Goal: Contribute content: Contribute content

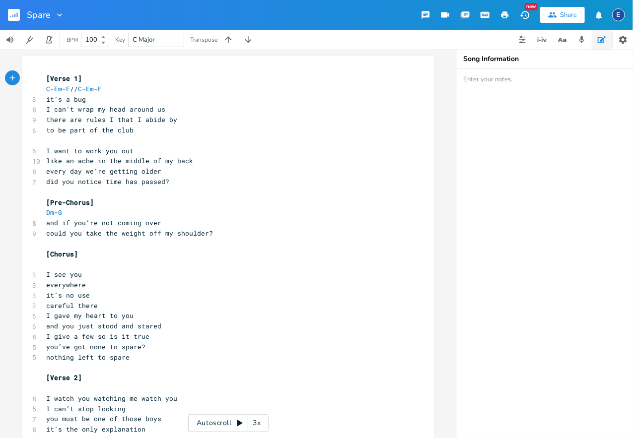
click at [548, 86] on textarea at bounding box center [556, 253] width 199 height 369
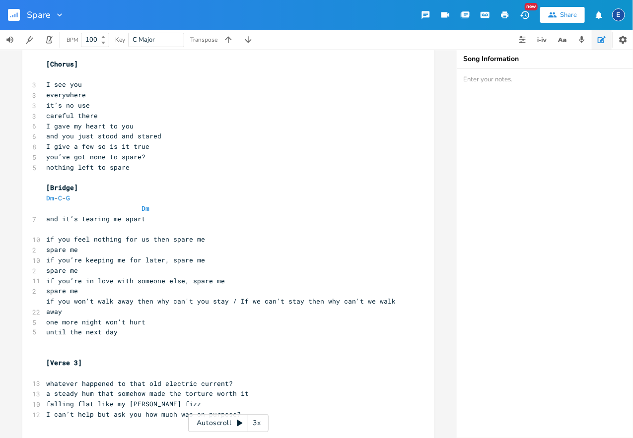
scroll to position [491, 0]
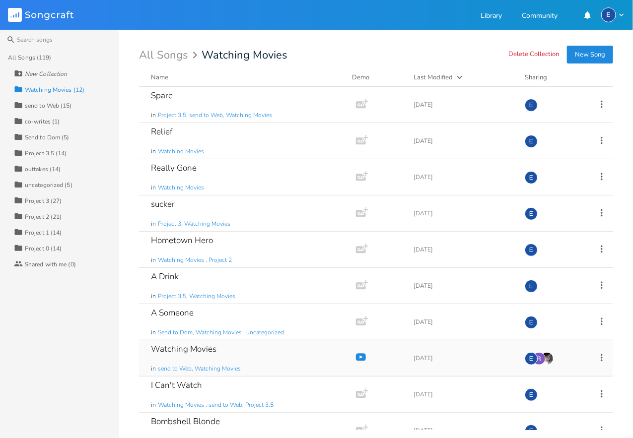
click at [205, 347] on div "Watching Movies" at bounding box center [184, 349] width 66 height 8
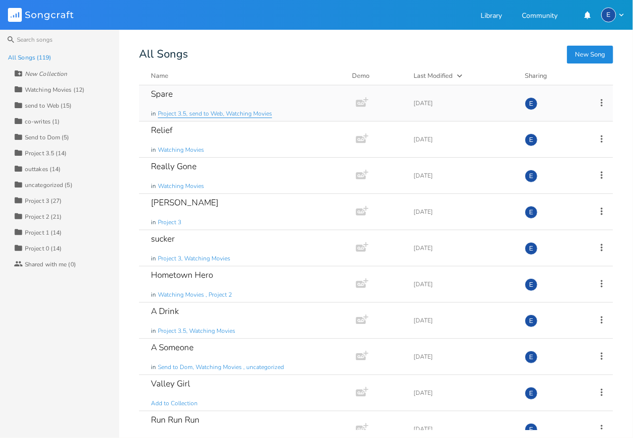
click at [200, 110] on span "Project 3.5, send to Web, Watching Movies" at bounding box center [215, 114] width 114 height 8
click at [193, 89] on div "Spare in Project 3.5, send to Web, Watching Movies" at bounding box center [245, 103] width 189 height 36
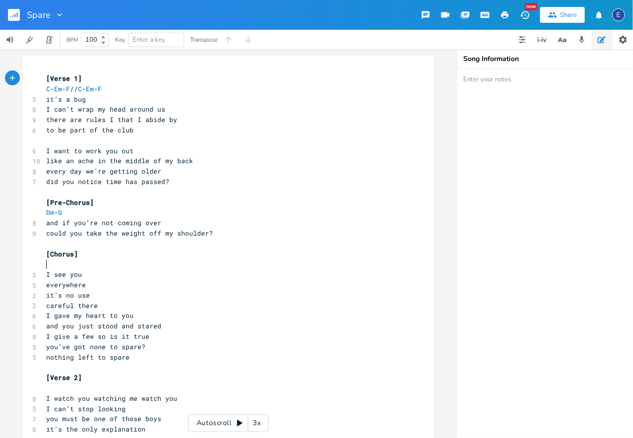
click at [118, 265] on pre "​" at bounding box center [223, 264] width 358 height 10
type textarea "C - Em - E"
type textarea "F - Rm"
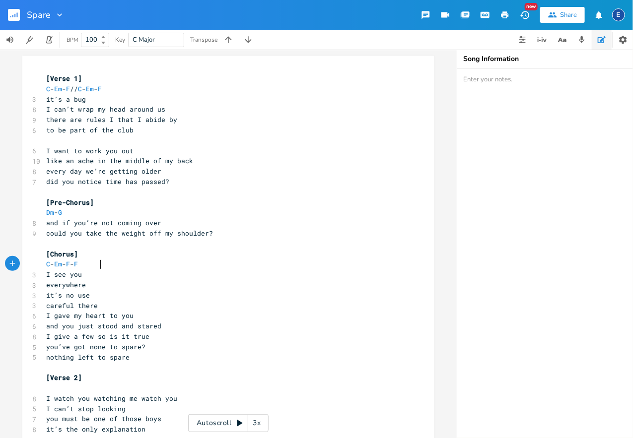
type textarea "Fm"
click at [163, 201] on pre "[Pre-Chorus]" at bounding box center [223, 203] width 358 height 10
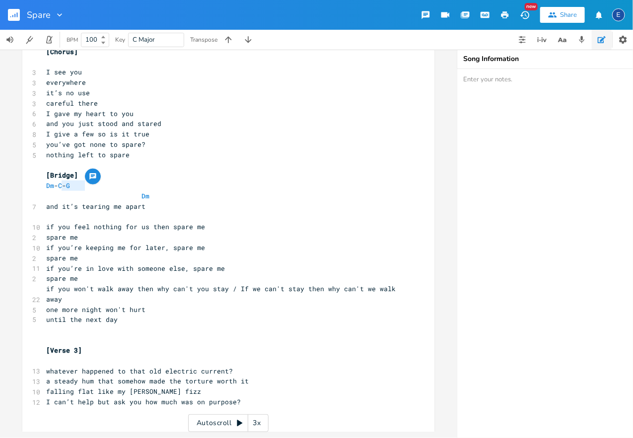
scroll to position [0, 20]
type textarea "Dm - C - G"
drag, startPoint x: 115, startPoint y: 187, endPoint x: 44, endPoint y: 189, distance: 71.5
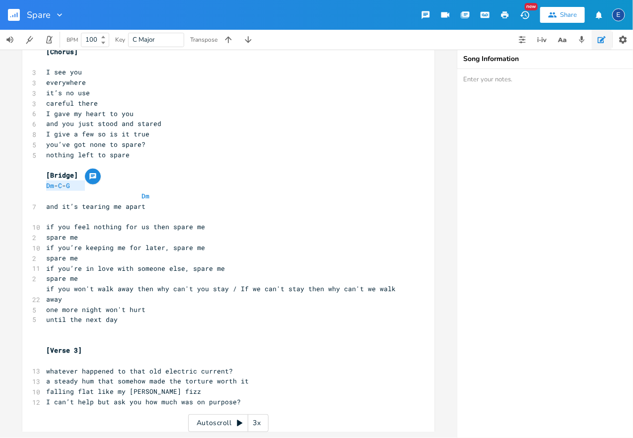
click at [78, 199] on span at bounding box center [86, 196] width 16 height 10
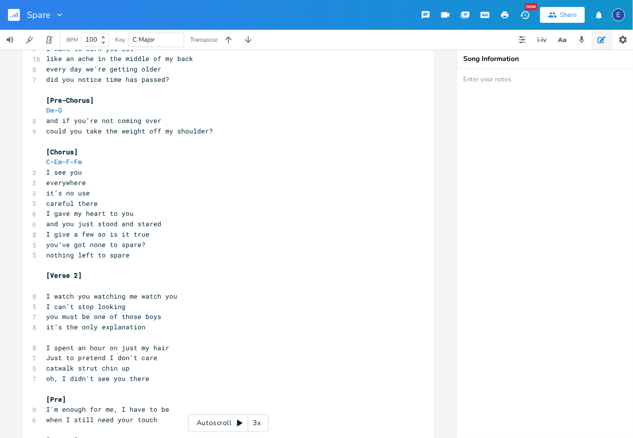
scroll to position [0, 0]
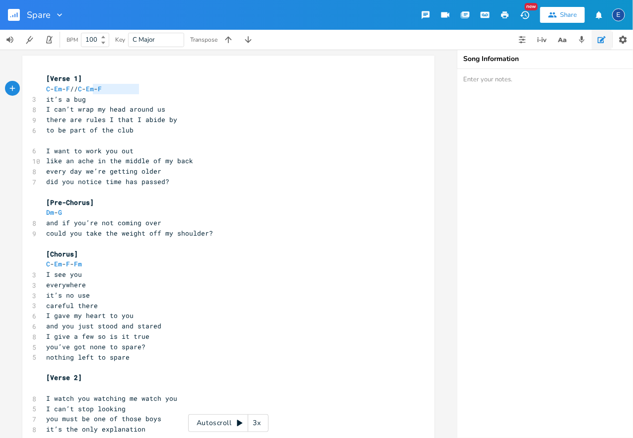
type textarea "// C - Em - F"
drag, startPoint x: 157, startPoint y: 89, endPoint x: 89, endPoint y: 92, distance: 68.1
click at [89, 92] on pre "C - Em - F // C - Em - F" at bounding box center [223, 89] width 358 height 10
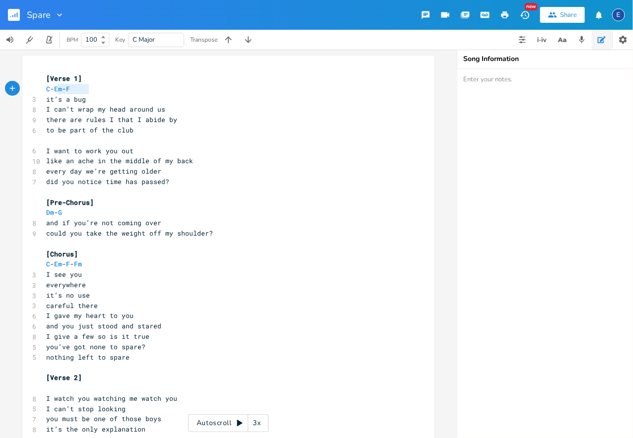
type textarea "C - Em - F"
drag, startPoint x: 99, startPoint y: 91, endPoint x: 29, endPoint y: 85, distance: 70.2
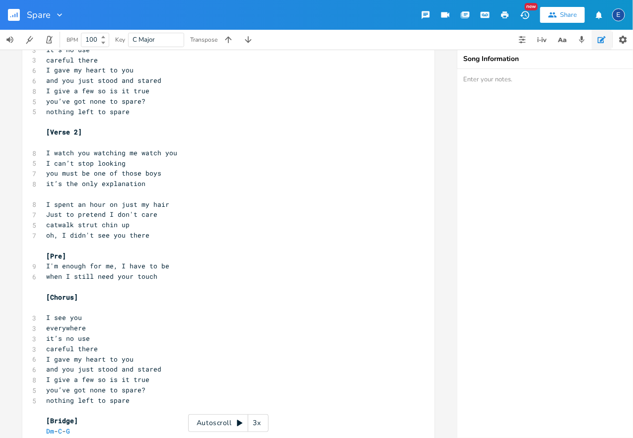
scroll to position [247, 0]
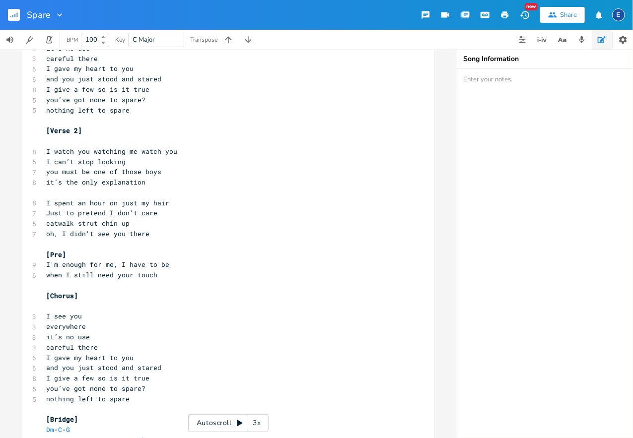
click at [115, 138] on pre "​" at bounding box center [223, 141] width 358 height 10
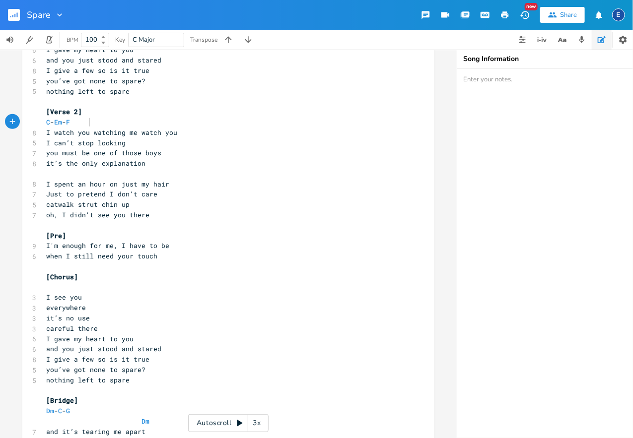
scroll to position [265, 0]
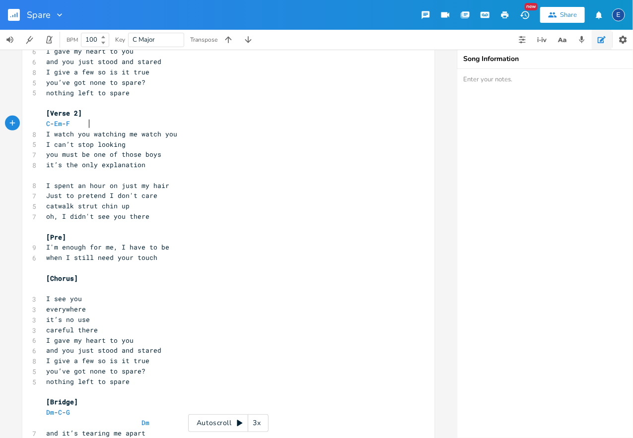
click at [100, 288] on pre "​" at bounding box center [223, 289] width 358 height 10
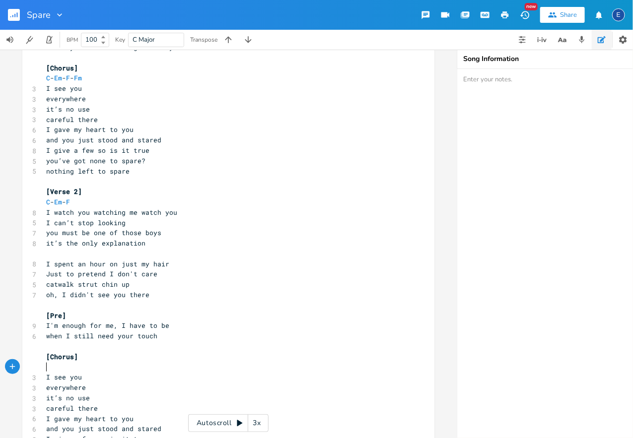
scroll to position [186, 0]
type textarea "C - Em - F - Fm"
drag, startPoint x: 120, startPoint y: 76, endPoint x: 42, endPoint y: 79, distance: 78.0
click at [42, 79] on div "C - Em - F - Fm x [Verse 1] C - Em - F 3 it’s a bug 8 I can’t wrap my head arou…" at bounding box center [228, 304] width 412 height 868
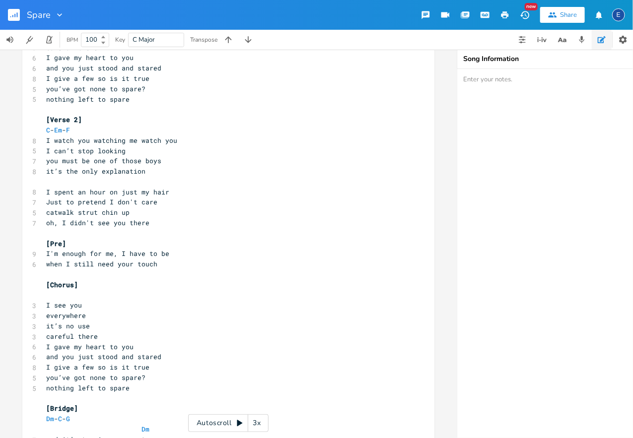
scroll to position [0, 0]
click at [127, 292] on pre "​" at bounding box center [223, 295] width 358 height 10
paste textarea "G"
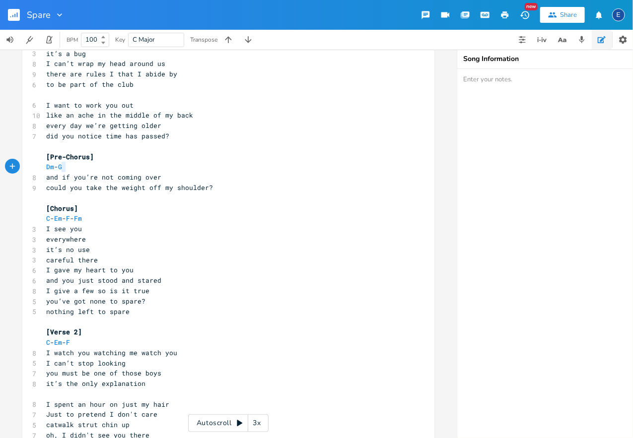
type textarea "Dm -G"
drag, startPoint x: 65, startPoint y: 165, endPoint x: 22, endPoint y: 166, distance: 42.7
click at [22, 166] on div "Dm -G x [Verse 1] C - Em - F 3 it’s a bug 8 I can’t wrap my head around us 9 th…" at bounding box center [228, 244] width 457 height 389
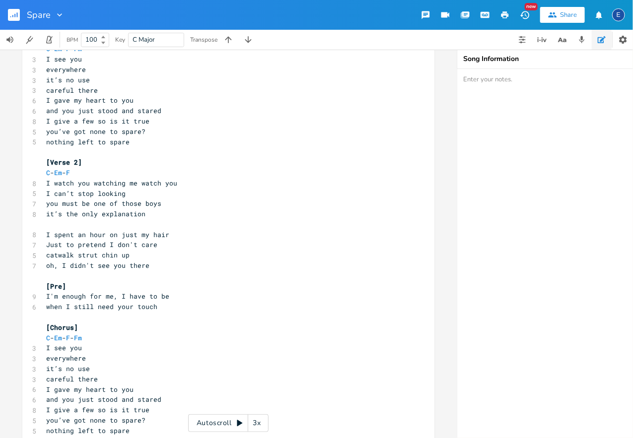
click at [78, 285] on pre "[Pre]" at bounding box center [223, 286] width 358 height 10
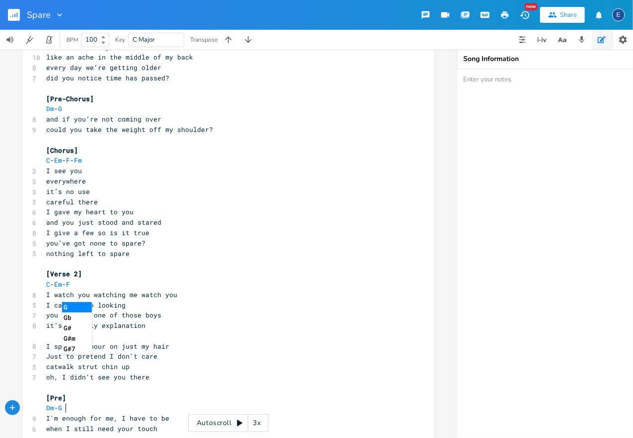
click at [61, 111] on span "Dm - G" at bounding box center [54, 108] width 16 height 9
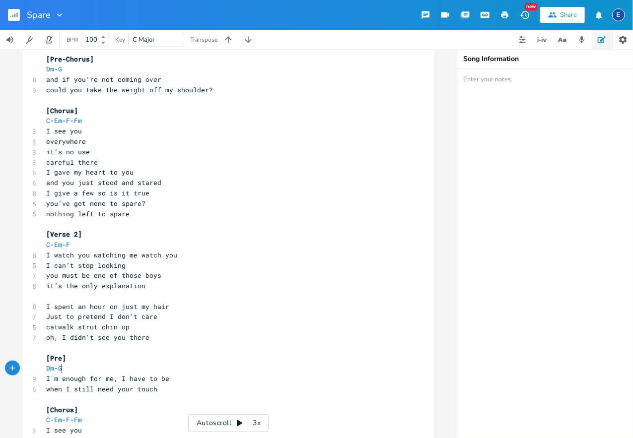
click at [61, 370] on span "Dm - G" at bounding box center [54, 368] width 16 height 9
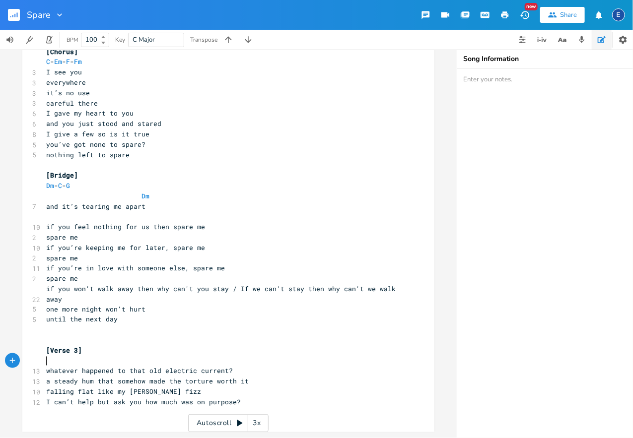
click at [122, 359] on pre "​" at bounding box center [223, 361] width 358 height 10
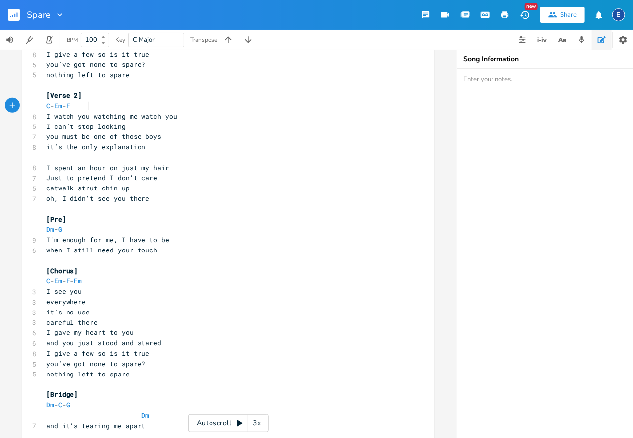
type textarea "C - Em - F"
drag, startPoint x: 106, startPoint y: 107, endPoint x: 27, endPoint y: 106, distance: 79.4
click at [27, 106] on div "C - Em - F x [Verse 1] C - Em - F 3 it’s a bug 8 I can’t wrap my head around us…" at bounding box center [228, 212] width 412 height 879
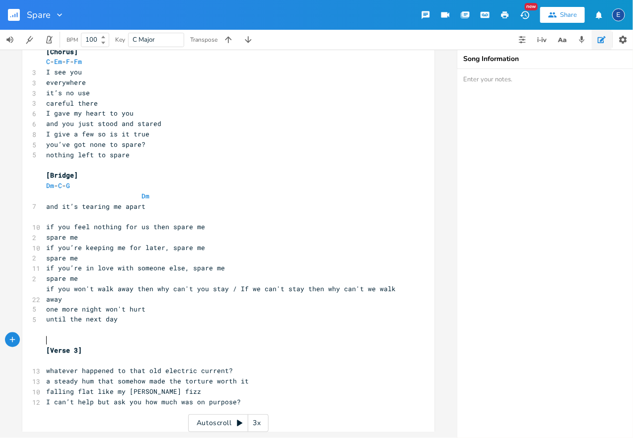
click at [84, 340] on pre "​" at bounding box center [223, 341] width 358 height 10
click at [81, 362] on pre "​" at bounding box center [223, 361] width 358 height 10
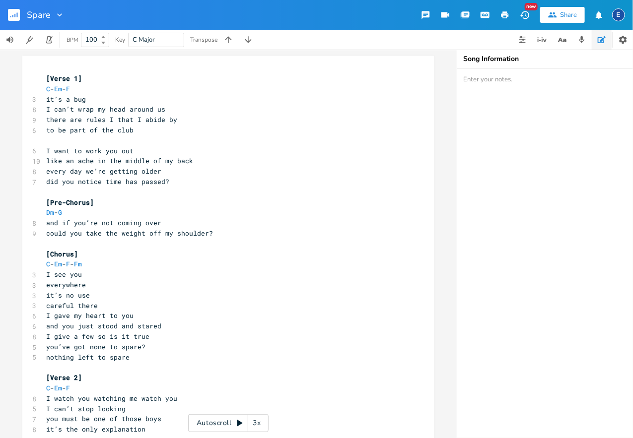
drag, startPoint x: 45, startPoint y: 75, endPoint x: 48, endPoint y: 80, distance: 6.5
click at [45, 75] on pre "[Verse 1]" at bounding box center [223, 78] width 358 height 10
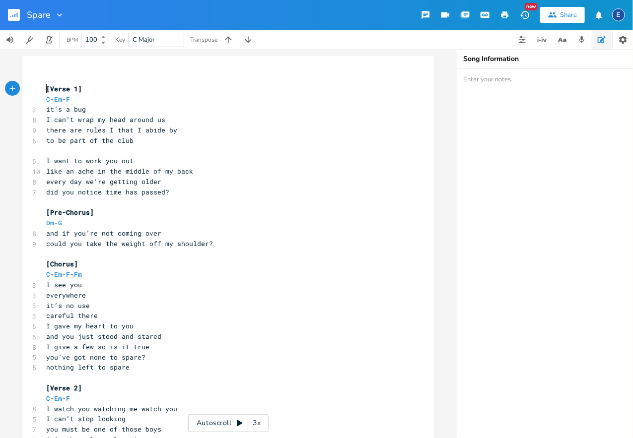
click at [68, 73] on pre "​" at bounding box center [223, 78] width 358 height 10
type textarea "Capo 1?"
click at [137, 80] on pre "Capo 1?" at bounding box center [223, 78] width 358 height 10
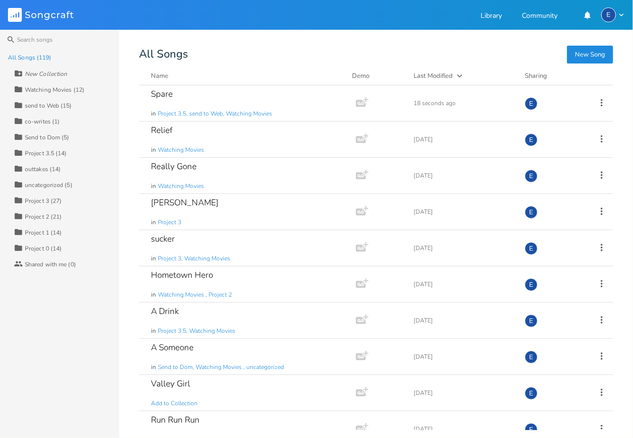
click at [62, 89] on div "Watching Movies (12)" at bounding box center [55, 90] width 60 height 6
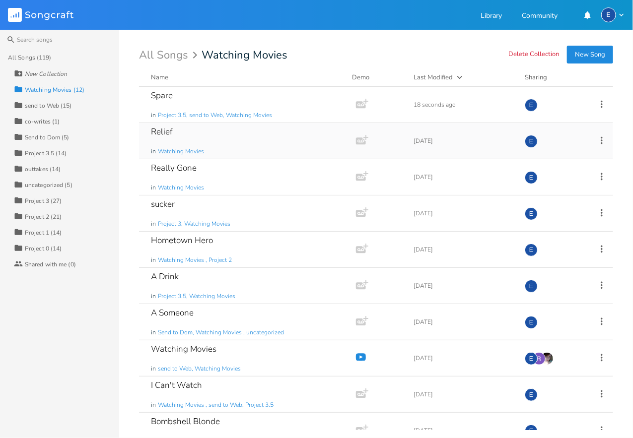
click at [255, 141] on div "Relief in Watching Movies" at bounding box center [245, 141] width 189 height 36
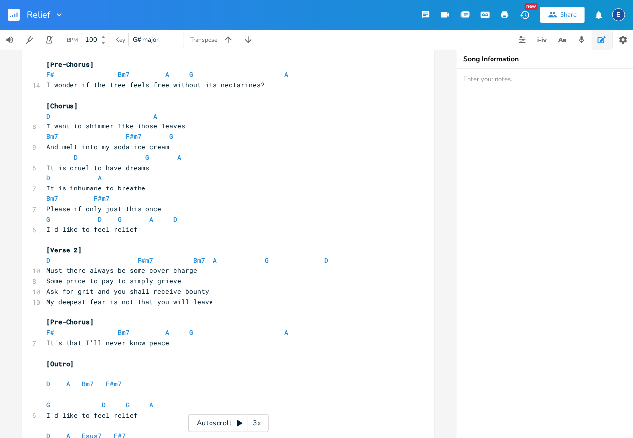
scroll to position [481, 0]
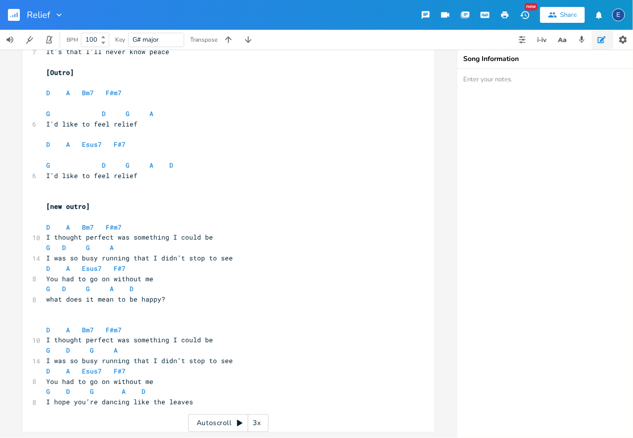
click at [116, 309] on pre "​" at bounding box center [223, 310] width 358 height 10
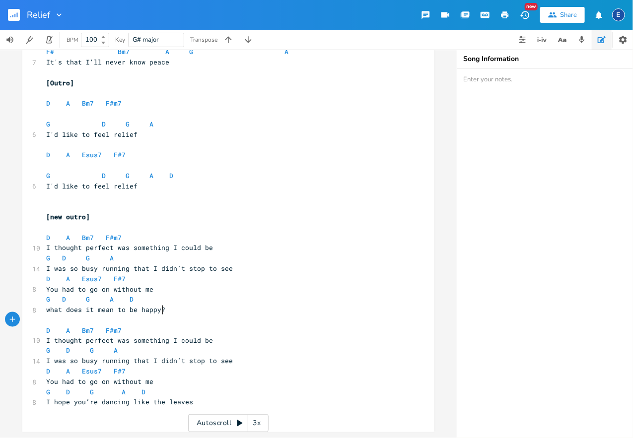
scroll to position [471, 0]
click at [134, 199] on pre "​" at bounding box center [223, 196] width 358 height 10
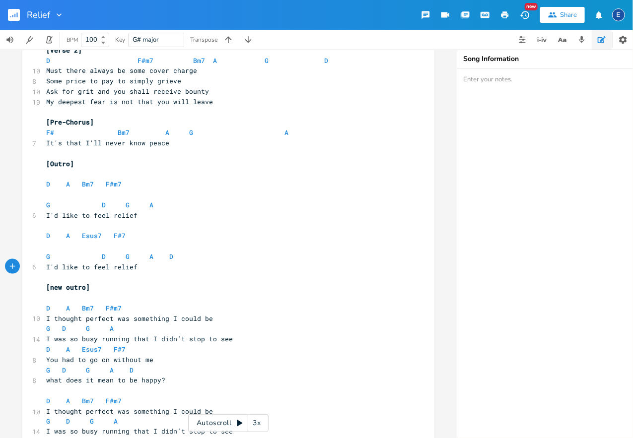
scroll to position [384, 0]
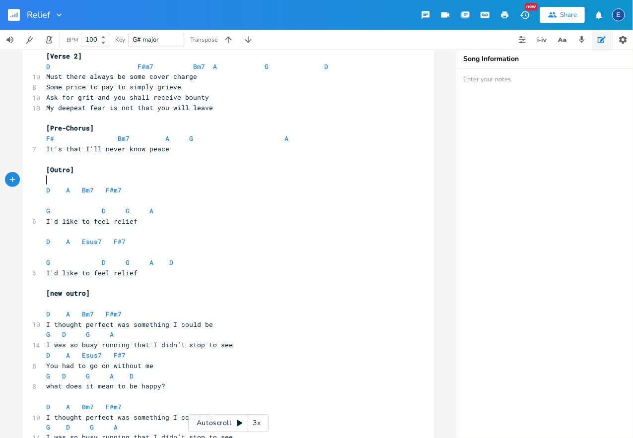
click at [149, 179] on pre "​" at bounding box center [223, 180] width 358 height 10
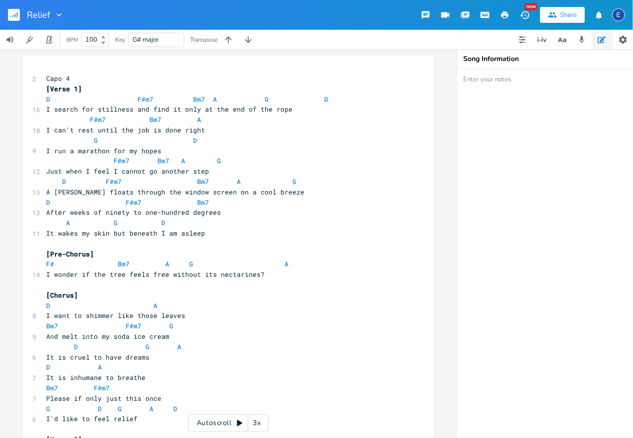
scroll to position [0, 0]
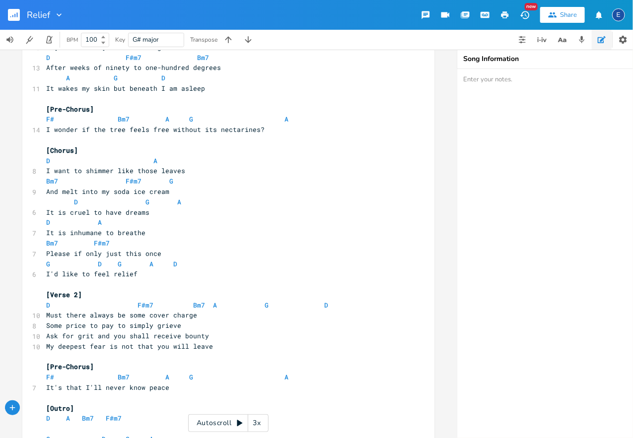
click at [20, 11] on button "button" at bounding box center [18, 15] width 20 height 24
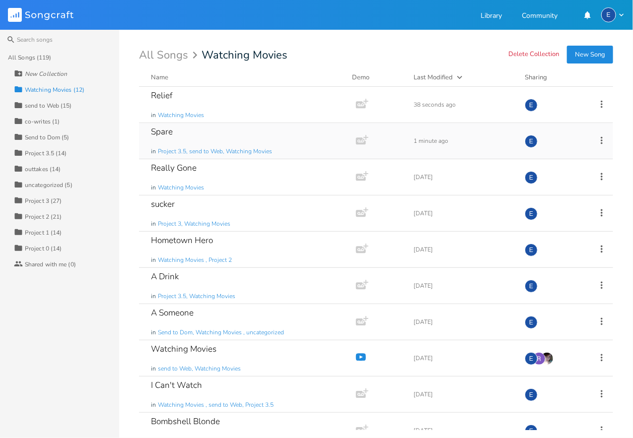
scroll to position [90, 0]
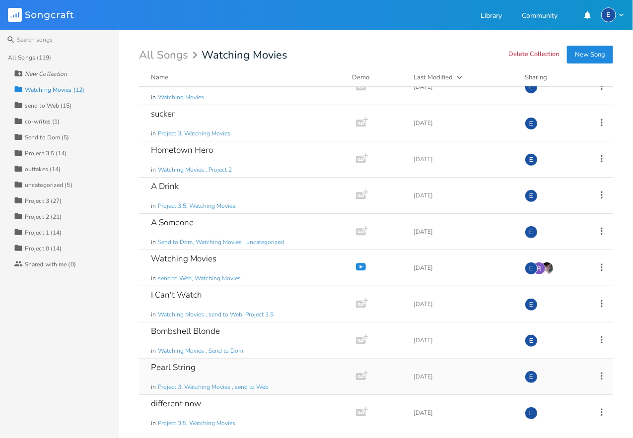
click at [269, 365] on div "Pearl String in Project 3, Watching Movies , send to Web" at bounding box center [245, 377] width 189 height 36
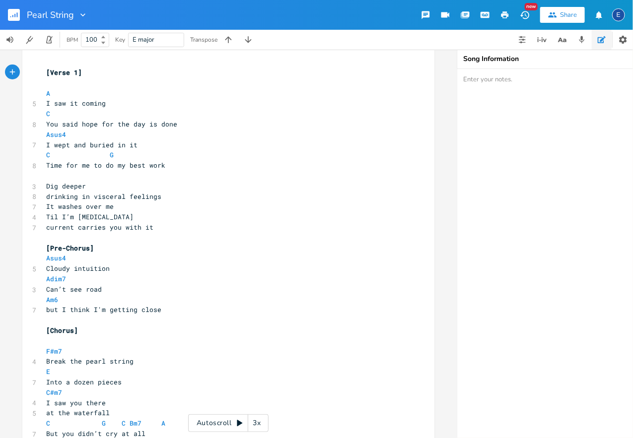
scroll to position [5, 0]
click at [111, 181] on pre at bounding box center [223, 176] width 358 height 10
type textarea "A - C - Asus4 - C - G"
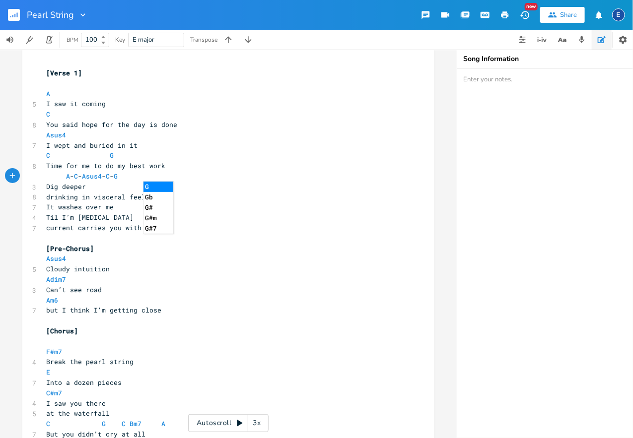
click at [276, 158] on pre "C G" at bounding box center [223, 155] width 358 height 10
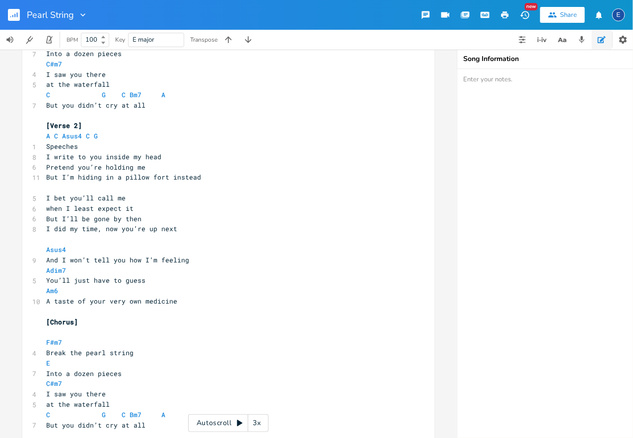
scroll to position [337, 0]
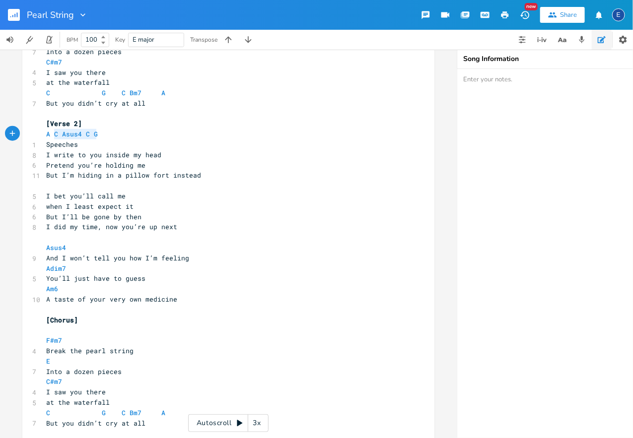
type textarea "A C Asus4 C G"
drag, startPoint x: 115, startPoint y: 136, endPoint x: 27, endPoint y: 135, distance: 87.9
click at [27, 135] on div "A C Asus4 C G x [Verse 1] A 5 I saw it coming C 8 You said hope for the day is …" at bounding box center [228, 225] width 412 height 1013
click at [58, 189] on pre "​" at bounding box center [223, 186] width 358 height 10
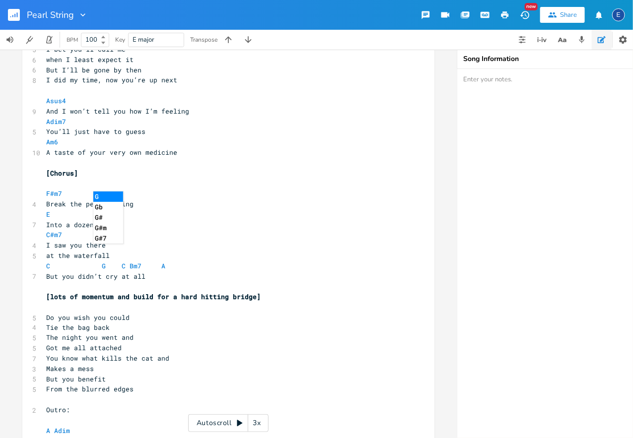
scroll to position [613, 0]
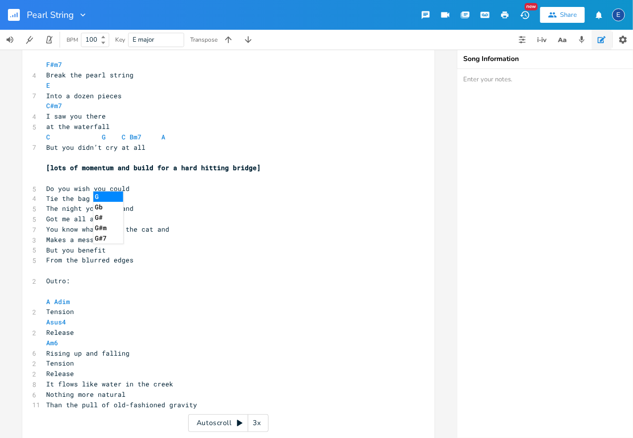
click at [167, 175] on pre "​" at bounding box center [223, 178] width 358 height 10
drag, startPoint x: 139, startPoint y: 355, endPoint x: 59, endPoint y: 354, distance: 80.4
click at [59, 354] on pre "Rising up and falling" at bounding box center [223, 354] width 358 height 10
type textarea "e and fall with me"
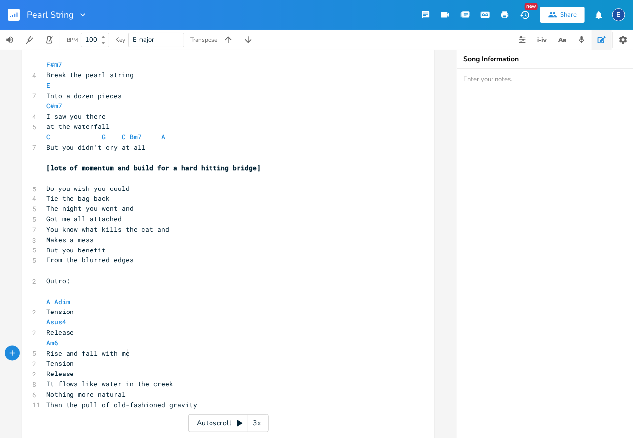
scroll to position [0, 0]
click at [176, 383] on pre "It flows like water in the creek" at bounding box center [223, 385] width 358 height 10
type textarea "Tension]]]"
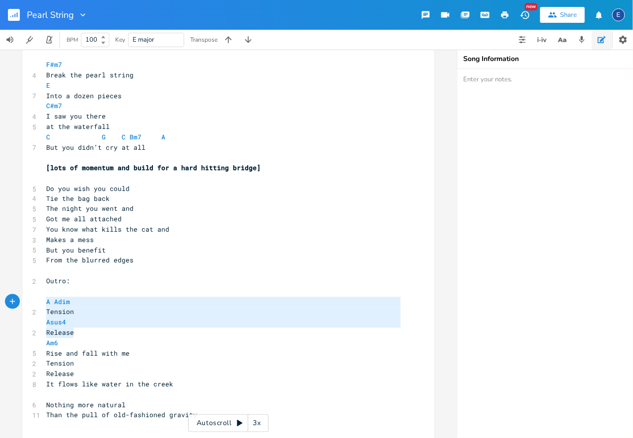
scroll to position [33, 28]
drag, startPoint x: 87, startPoint y: 331, endPoint x: 55, endPoint y: 313, distance: 36.9
type textarea "A Adim Tension Asus4 Release"
drag, startPoint x: 58, startPoint y: 314, endPoint x: 61, endPoint y: 320, distance: 7.3
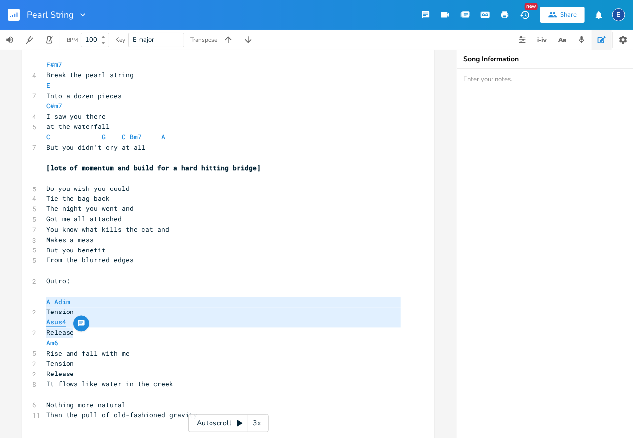
click at [58, 314] on span "Tension" at bounding box center [60, 312] width 28 height 9
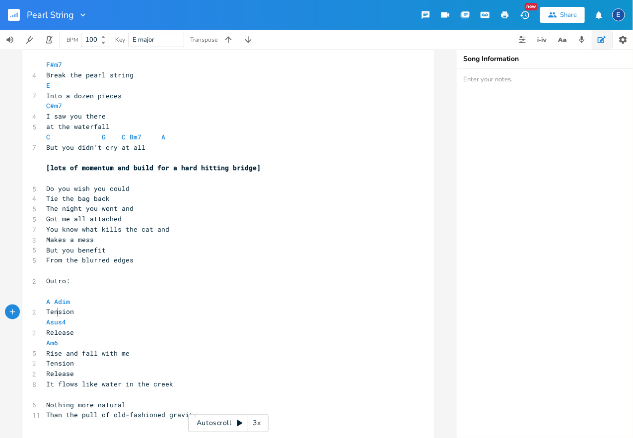
scroll to position [3, 0]
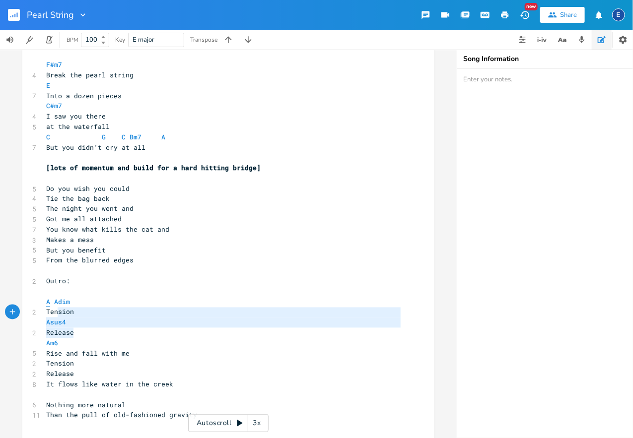
type textarea "A Adim Tension Asus4 Release"
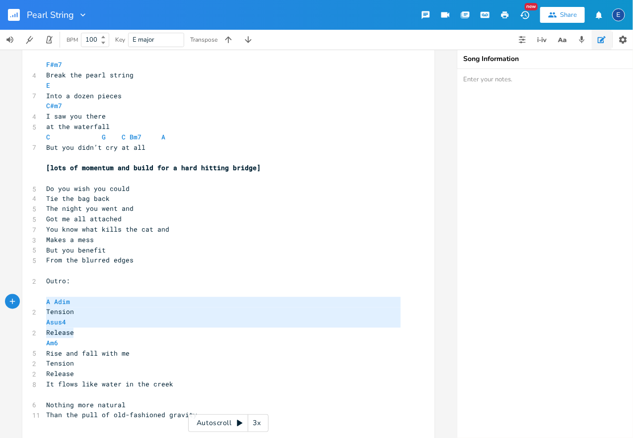
scroll to position [33, 28]
drag, startPoint x: 71, startPoint y: 327, endPoint x: 38, endPoint y: 301, distance: 42.0
click at [56, 397] on pre "​" at bounding box center [223, 395] width 358 height 10
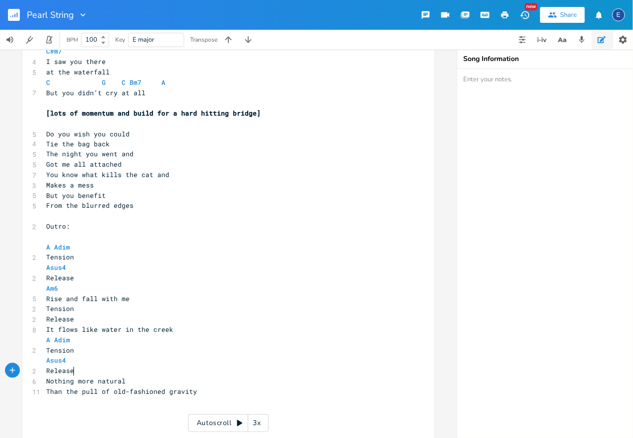
scroll to position [669, 0]
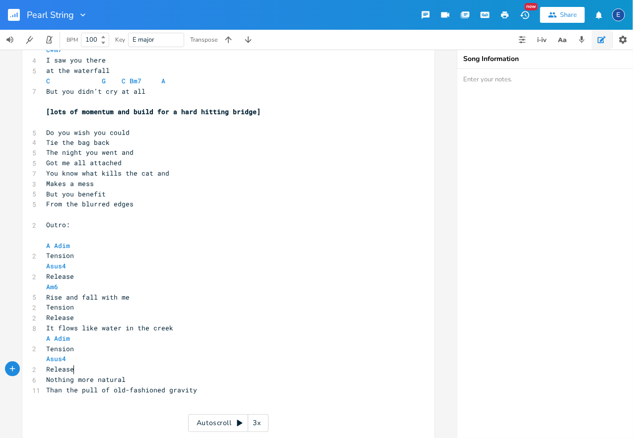
click at [46, 277] on pre "Release" at bounding box center [223, 277] width 358 height 10
click at [74, 256] on pre "Tension" at bounding box center [223, 256] width 358 height 10
type textarea ", release"
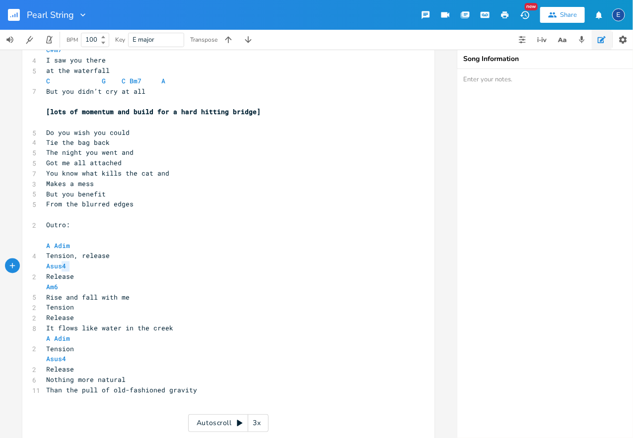
type textarea "Asus4"
drag, startPoint x: 64, startPoint y: 266, endPoint x: 40, endPoint y: 266, distance: 23.8
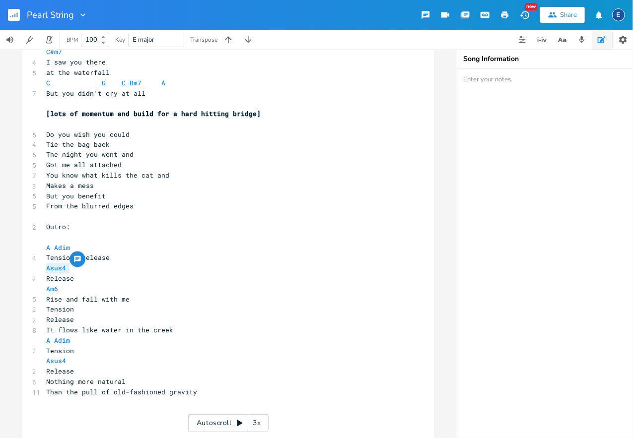
scroll to position [2, 0]
click at [110, 248] on pre "A Adim" at bounding box center [223, 248] width 358 height 10
paste textarea
type textarea "Release"
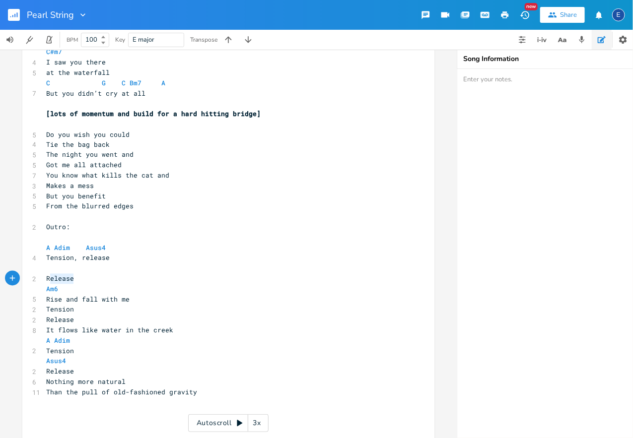
scroll to position [2, 27]
drag, startPoint x: 79, startPoint y: 283, endPoint x: 23, endPoint y: 275, distance: 56.2
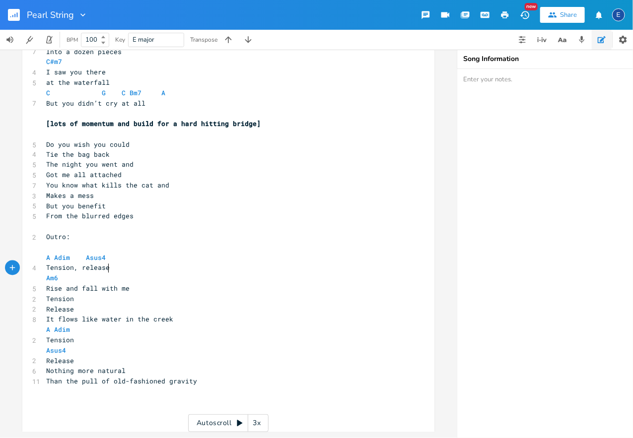
scroll to position [656, 0]
click at [134, 290] on pre "Rise and fall with me" at bounding box center [223, 289] width 358 height 10
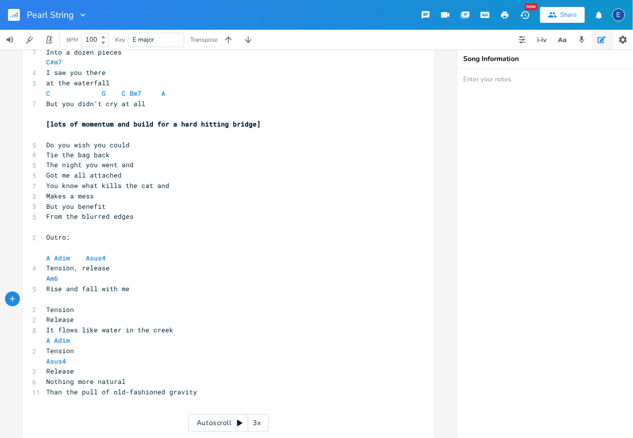
type textarea "Tension Release"
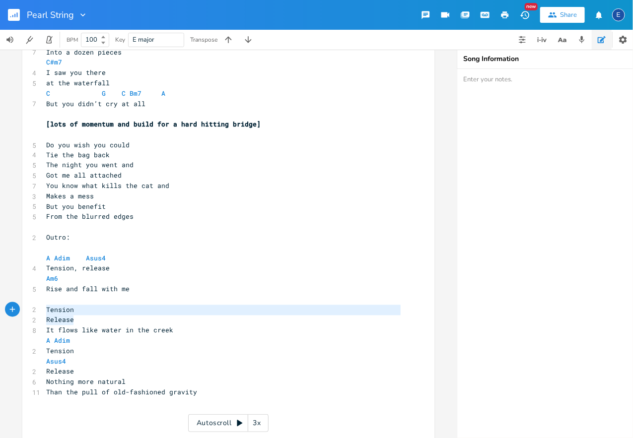
drag, startPoint x: 67, startPoint y: 319, endPoint x: 32, endPoint y: 310, distance: 36.4
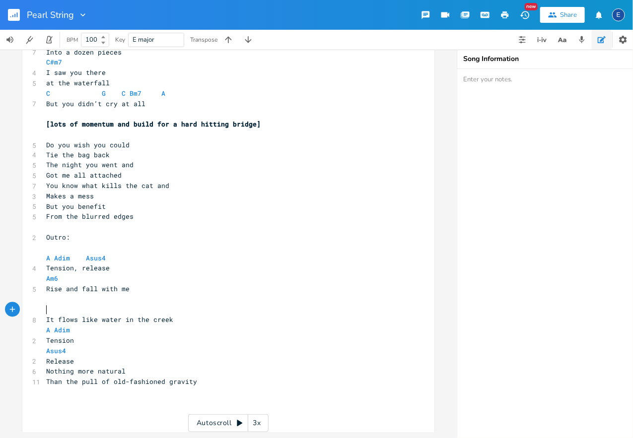
scroll to position [3, 0]
type textarea "A Adim Asus4 Tension, release"
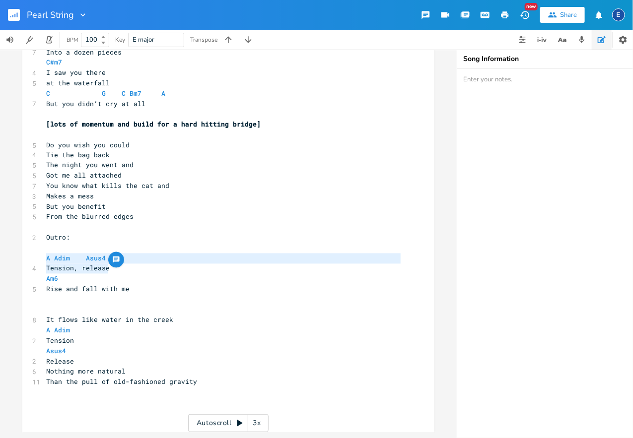
drag, startPoint x: 125, startPoint y: 272, endPoint x: 34, endPoint y: 256, distance: 92.2
click at [63, 304] on pre "​" at bounding box center [223, 300] width 358 height 10
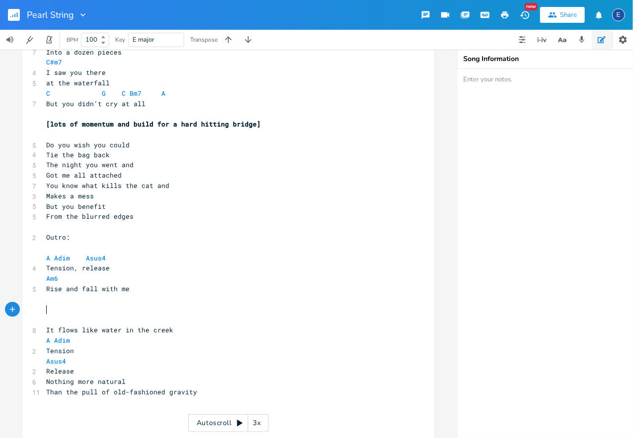
paste textarea "6"
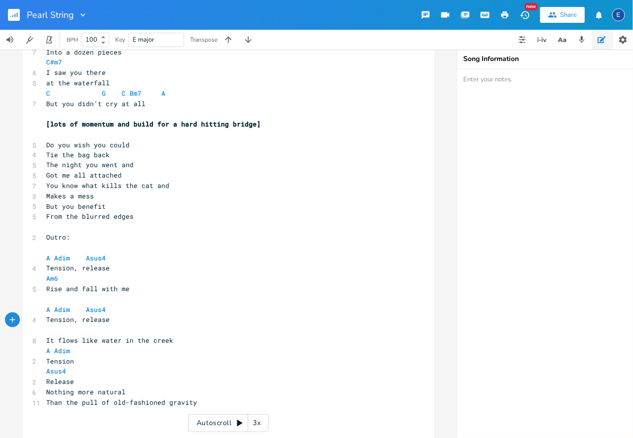
click at [68, 330] on pre "​" at bounding box center [223, 331] width 358 height 10
type textarea "Am6"
drag, startPoint x: 63, startPoint y: 281, endPoint x: 39, endPoint y: 280, distance: 24.4
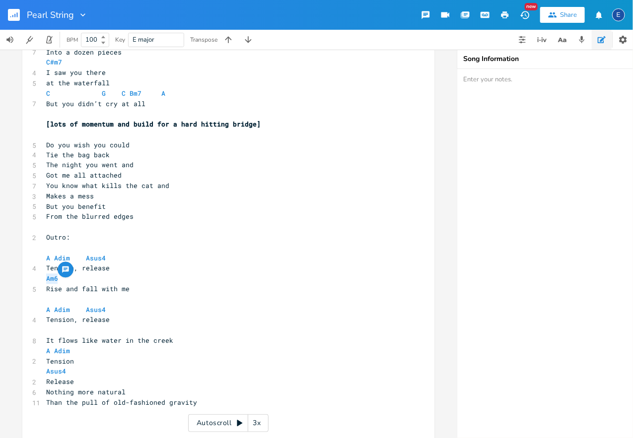
click at [50, 329] on pre "​" at bounding box center [223, 331] width 358 height 10
drag, startPoint x: 177, startPoint y: 331, endPoint x: 180, endPoint y: 339, distance: 8.5
click at [177, 331] on pre "Am6" at bounding box center [223, 331] width 358 height 10
click at [180, 341] on pre "It flows like water in the creek" at bounding box center [223, 341] width 358 height 10
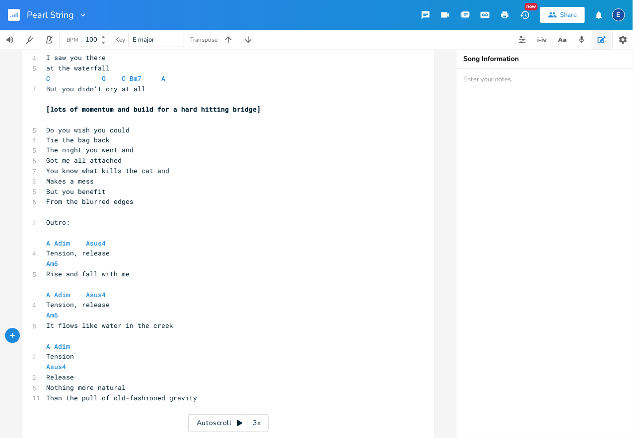
scroll to position [672, 0]
click at [93, 381] on pre "Release" at bounding box center [223, 377] width 358 height 10
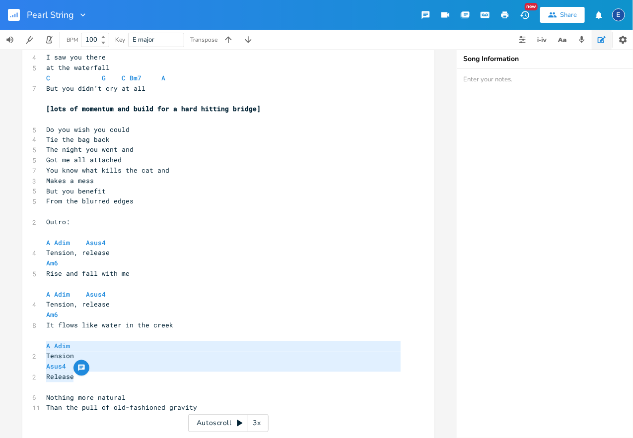
drag, startPoint x: 60, startPoint y: 367, endPoint x: 13, endPoint y: 350, distance: 49.8
click at [13, 350] on div "A Adim Tension Asus4 Release x [Verse 1] A 5 I saw it coming C 8 You said hope …" at bounding box center [228, 244] width 457 height 389
type textarea "\"
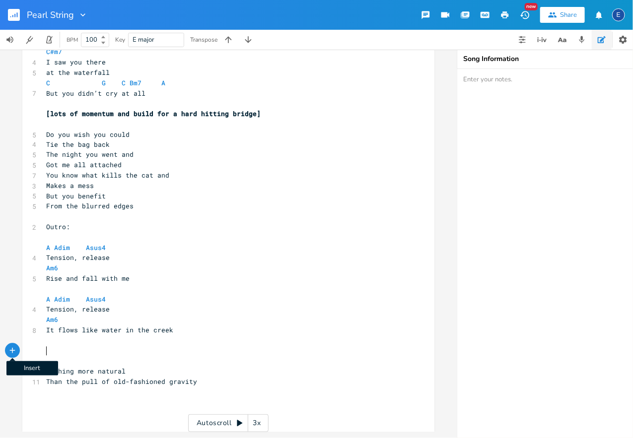
scroll to position [2, 0]
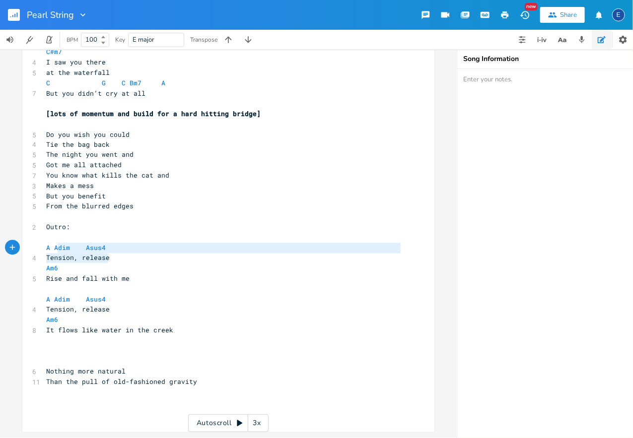
type textarea "A Adim Asus4 Tension, release"
drag, startPoint x: 140, startPoint y: 260, endPoint x: 40, endPoint y: 249, distance: 100.8
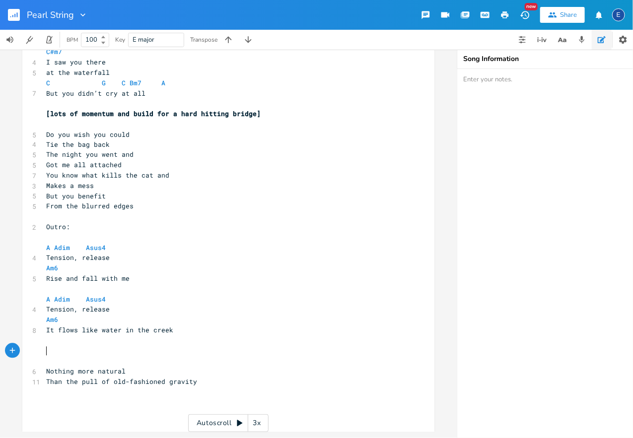
scroll to position [2, 0]
click at [68, 356] on pre "​" at bounding box center [223, 351] width 358 height 10
paste textarea "A"
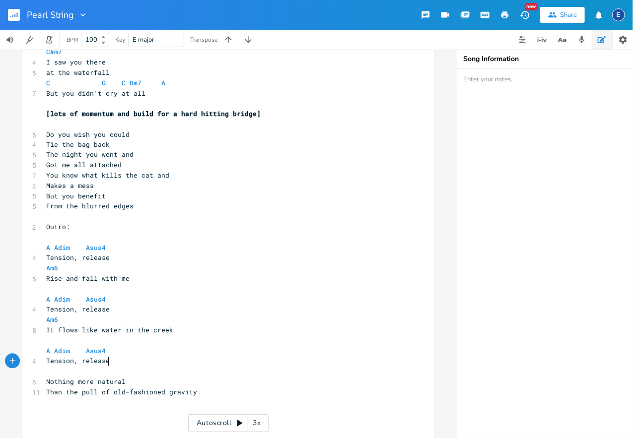
click at [64, 372] on pre "​" at bounding box center [223, 372] width 358 height 10
type textarea "Am6"
click at [240, 366] on pre "Tension, release" at bounding box center [223, 361] width 358 height 10
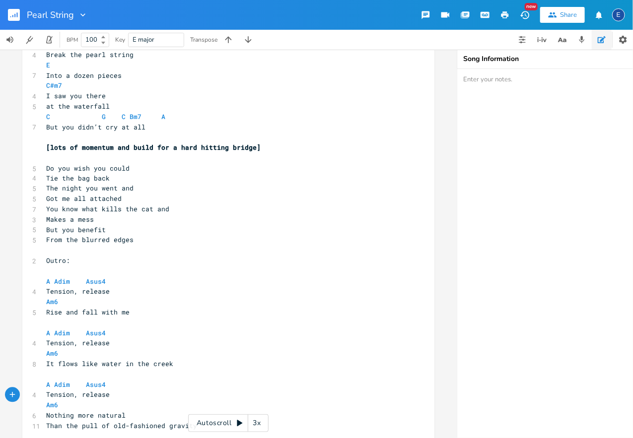
scroll to position [632, 0]
click at [76, 262] on pre "Outro:" at bounding box center [223, 262] width 358 height 10
type textarea "]"
click at [46, 264] on pre "Outro]" at bounding box center [223, 262] width 358 height 10
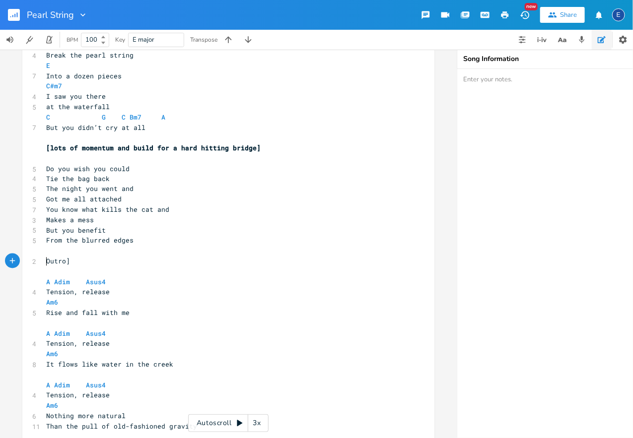
scroll to position [2, 0]
type textarea "["
drag, startPoint x: 254, startPoint y: 148, endPoint x: 51, endPoint y: 149, distance: 203.0
click at [51, 149] on span "[lots of momentum and build for a hard hitting bridge]" at bounding box center [153, 147] width 214 height 9
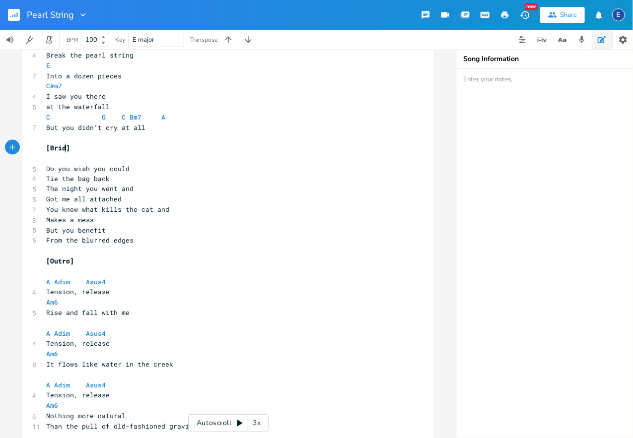
type textarea "Bridge"
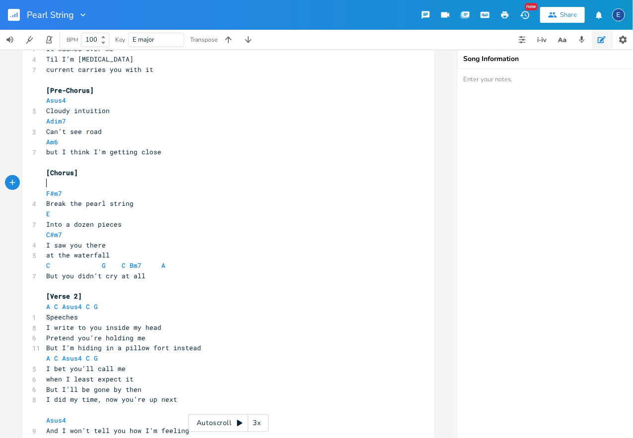
scroll to position [2, 0]
click at [85, 185] on pre "​" at bounding box center [223, 183] width 358 height 10
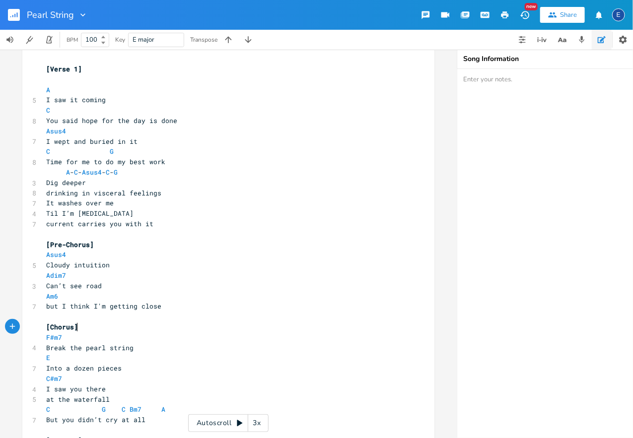
scroll to position [0, 0]
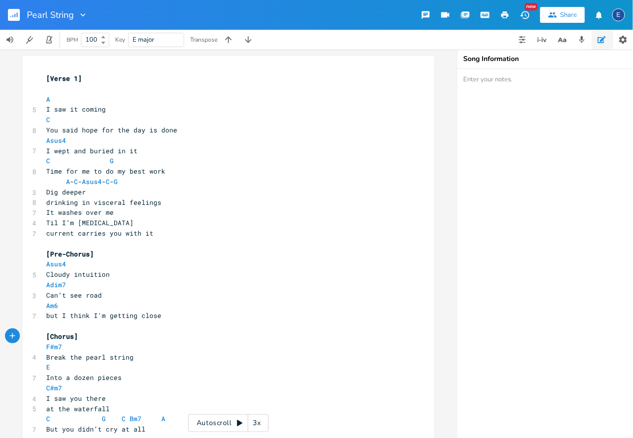
click at [75, 86] on pre at bounding box center [223, 89] width 358 height 10
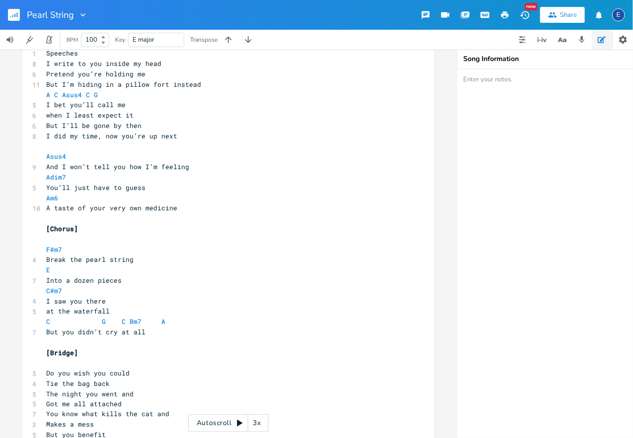
scroll to position [410, 0]
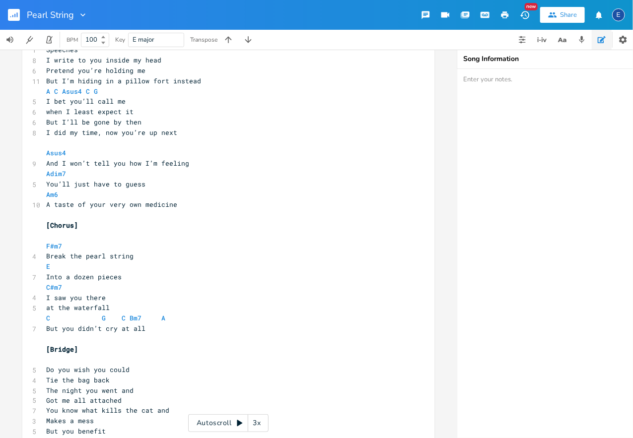
click at [95, 236] on pre "​" at bounding box center [223, 236] width 358 height 10
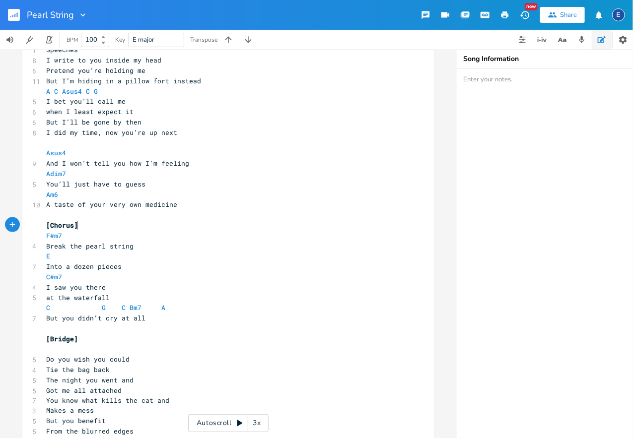
click at [91, 350] on pre "​" at bounding box center [223, 349] width 358 height 10
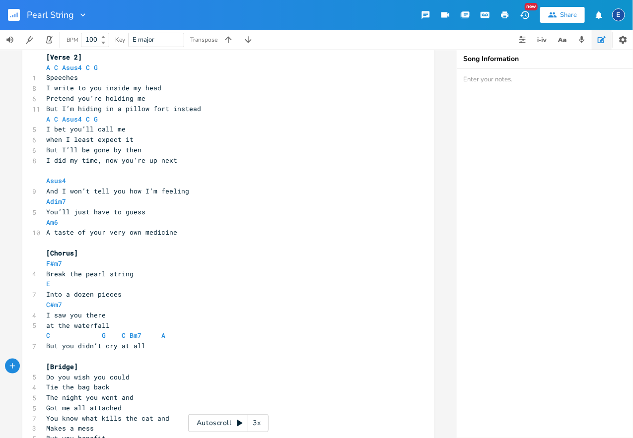
scroll to position [382, 0]
click at [60, 184] on span "Asus4" at bounding box center [56, 181] width 20 height 9
type textarea "Asus4"
click at [60, 184] on span "Asus4" at bounding box center [56, 181] width 20 height 9
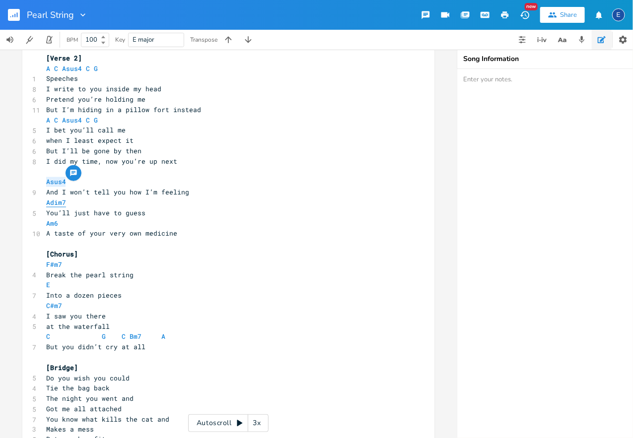
click at [58, 203] on span "Adim7" at bounding box center [56, 202] width 20 height 9
type textarea "Adim7"
click at [58, 203] on span "Adim7" at bounding box center [56, 202] width 20 height 9
click at [53, 226] on span "Am6" at bounding box center [52, 223] width 12 height 9
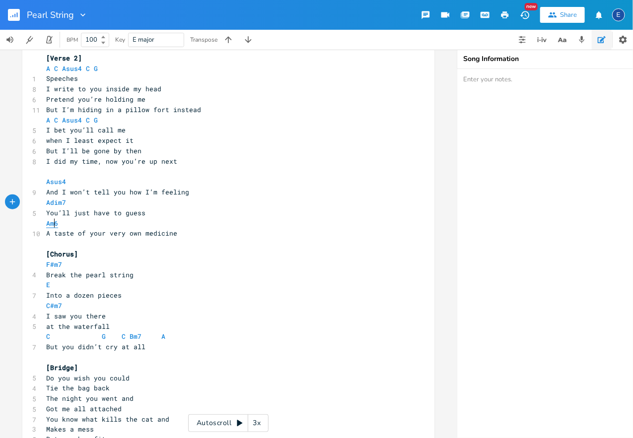
scroll to position [2, 17]
type textarea "Am6"
click at [53, 226] on span "Am6" at bounding box center [52, 223] width 12 height 9
click at [53, 261] on span "F#m7" at bounding box center [54, 264] width 16 height 9
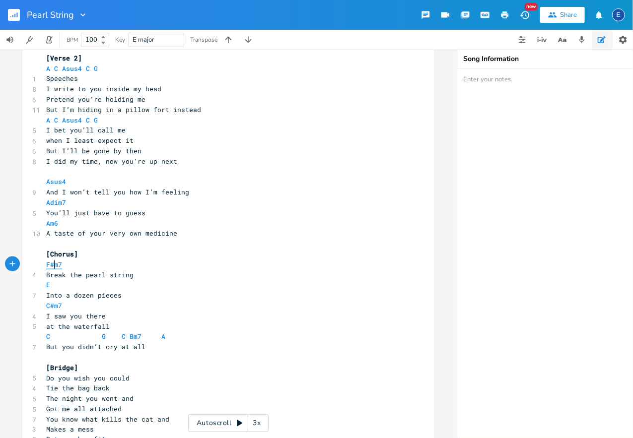
type textarea "#"
click at [53, 261] on span "F#m7" at bounding box center [54, 264] width 16 height 9
click at [49, 283] on span "E" at bounding box center [48, 284] width 4 height 9
type textarea "E"
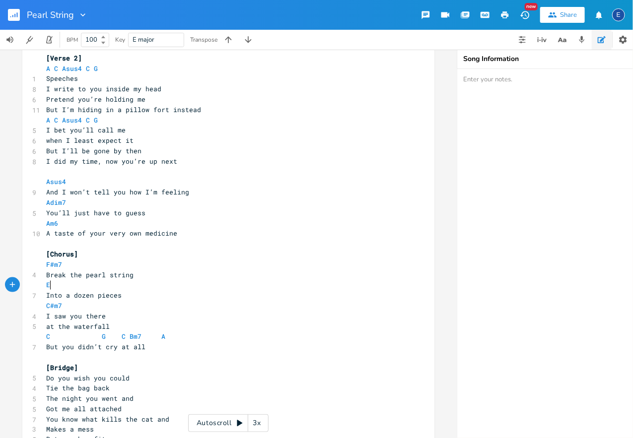
click at [49, 283] on span "E" at bounding box center [48, 284] width 4 height 9
click at [55, 305] on span "C#m7" at bounding box center [54, 305] width 16 height 9
type textarea "m7"
click at [55, 305] on span "C#m7" at bounding box center [54, 305] width 16 height 9
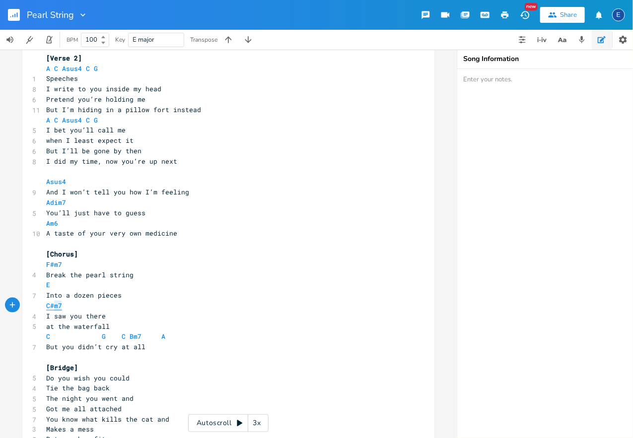
scroll to position [2, 11]
click at [50, 336] on span "C" at bounding box center [48, 336] width 4 height 9
type textarea "C"
click at [50, 336] on span "C" at bounding box center [48, 336] width 4 height 9
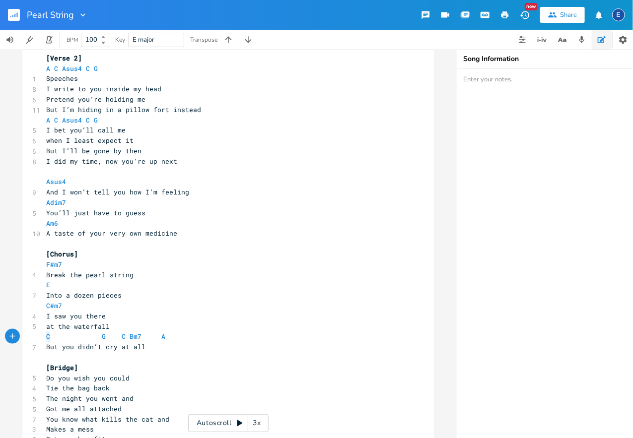
scroll to position [2, 4]
click at [102, 338] on span "G" at bounding box center [104, 336] width 4 height 9
type textarea "G"
click at [102, 338] on span "G" at bounding box center [104, 336] width 4 height 9
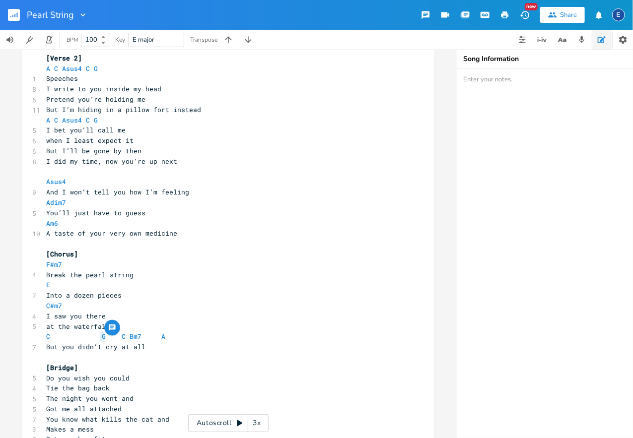
scroll to position [495, 0]
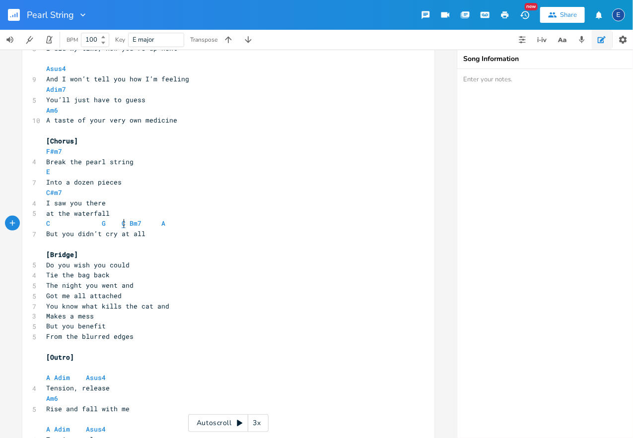
click at [122, 222] on span "C" at bounding box center [124, 223] width 4 height 9
type textarea "C"
click at [122, 222] on span "C" at bounding box center [124, 223] width 4 height 9
click at [135, 223] on span "Bm7" at bounding box center [136, 223] width 12 height 9
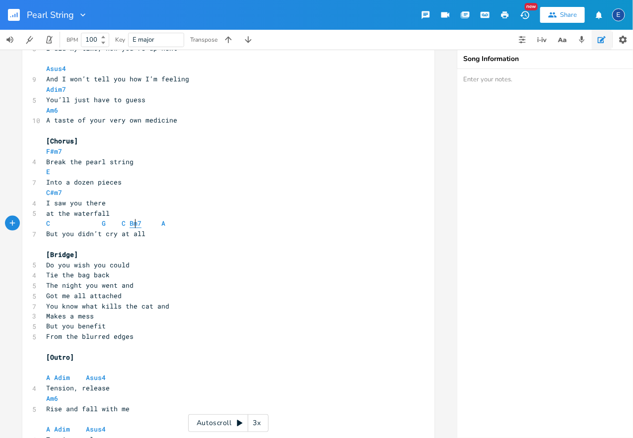
type textarea "Bm7"
click at [135, 223] on span "Bm7" at bounding box center [136, 223] width 12 height 9
click at [161, 225] on span "A" at bounding box center [163, 223] width 4 height 9
type textarea "A"
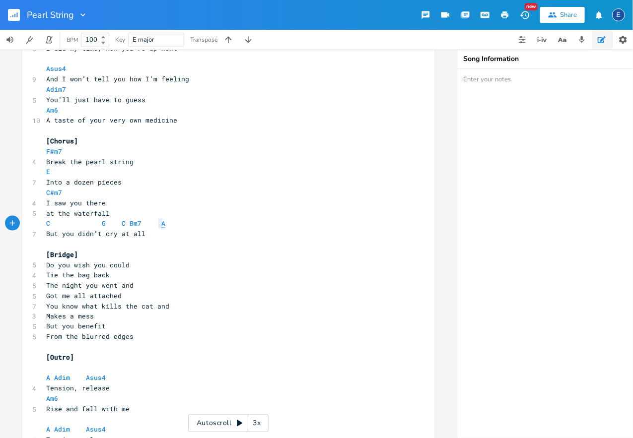
click at [161, 225] on span "A" at bounding box center [163, 223] width 4 height 9
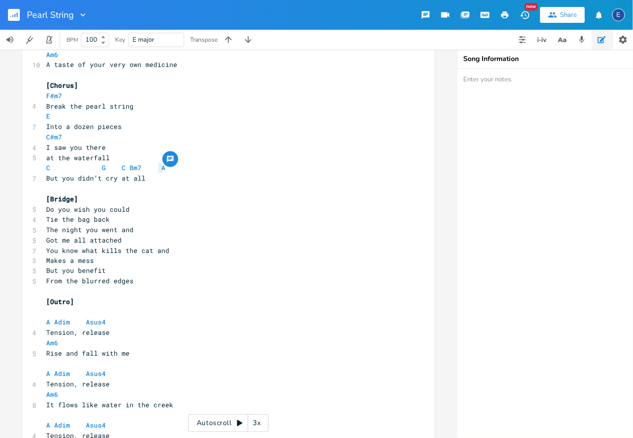
scroll to position [552, 0]
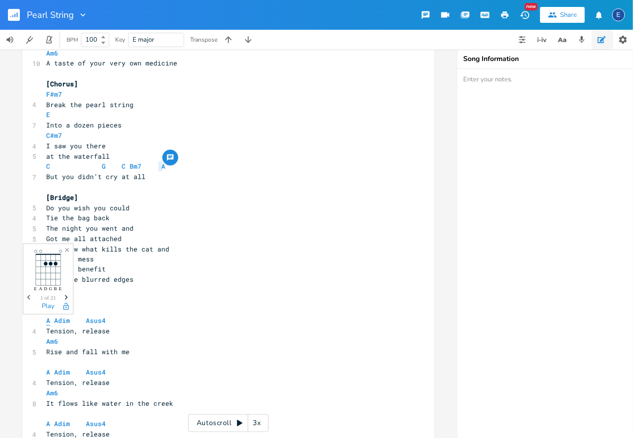
click at [49, 323] on span "A" at bounding box center [48, 321] width 4 height 9
type textarea "A"
click at [49, 323] on span "A" at bounding box center [48, 321] width 4 height 9
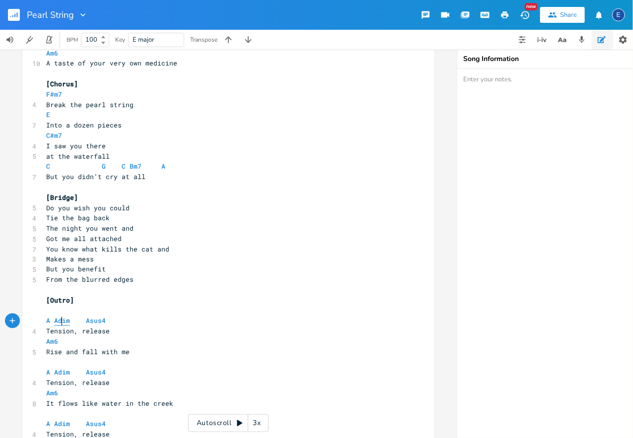
click at [62, 322] on span "Adim" at bounding box center [62, 321] width 16 height 9
type textarea "Adim"
click at [62, 322] on span "Adim" at bounding box center [62, 321] width 16 height 9
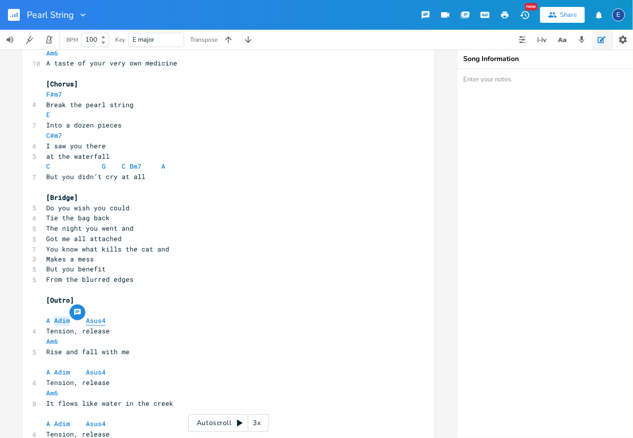
click at [94, 321] on span "Asus4" at bounding box center [96, 321] width 20 height 9
type textarea "Asus4"
click at [94, 321] on span "Asus4" at bounding box center [96, 321] width 20 height 9
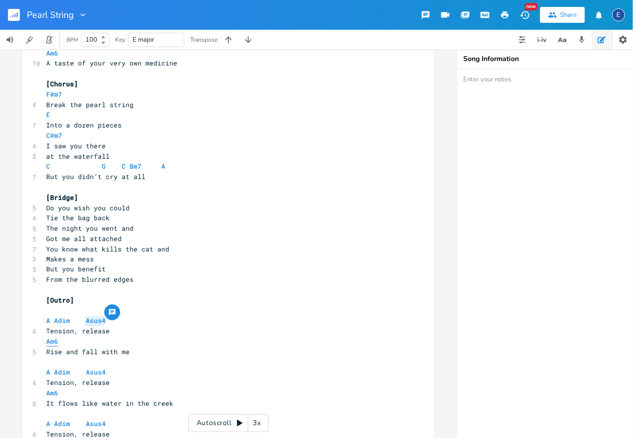
click at [55, 342] on span "Am6" at bounding box center [52, 342] width 12 height 9
type textarea "Am6"
click at [55, 342] on span "Am6" at bounding box center [52, 342] width 12 height 9
click at [59, 94] on span "F#m7" at bounding box center [54, 94] width 16 height 9
type textarea "m7"
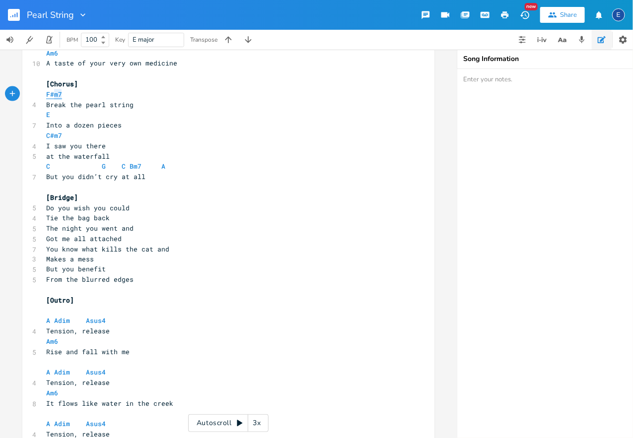
click at [59, 94] on span "F#m7" at bounding box center [54, 94] width 16 height 9
click at [50, 115] on span "E" at bounding box center [48, 114] width 4 height 9
type textarea "E"
click at [50, 115] on span "E" at bounding box center [48, 114] width 4 height 9
click at [58, 138] on span "C#m7" at bounding box center [54, 135] width 16 height 9
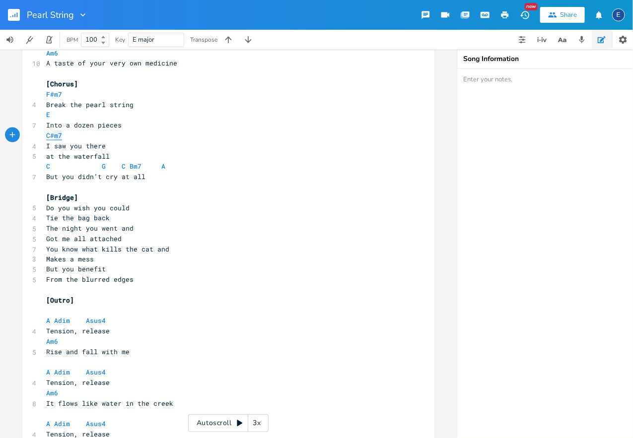
click at [58, 138] on span "C#m7" at bounding box center [54, 135] width 16 height 9
type textarea "C#m7"
click at [58, 138] on span "C#m7" at bounding box center [54, 135] width 16 height 9
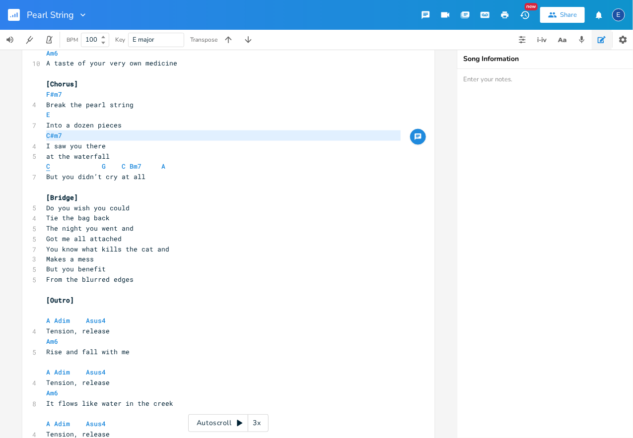
click at [47, 167] on span "C" at bounding box center [48, 166] width 4 height 9
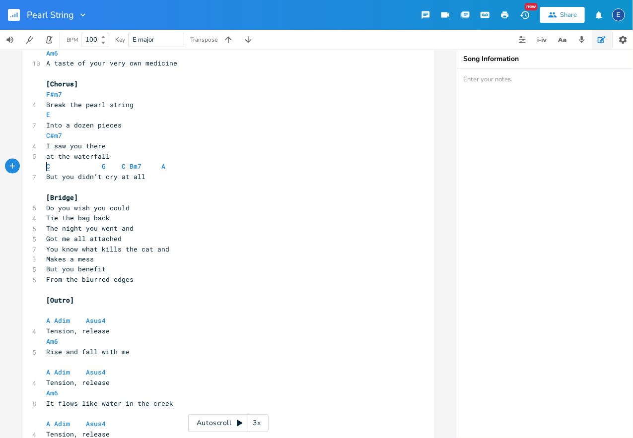
type textarea "C"
click at [47, 167] on span "C" at bounding box center [48, 166] width 4 height 9
click at [103, 165] on span "G" at bounding box center [104, 166] width 4 height 9
type textarea "G"
click at [103, 165] on span "G" at bounding box center [104, 166] width 4 height 9
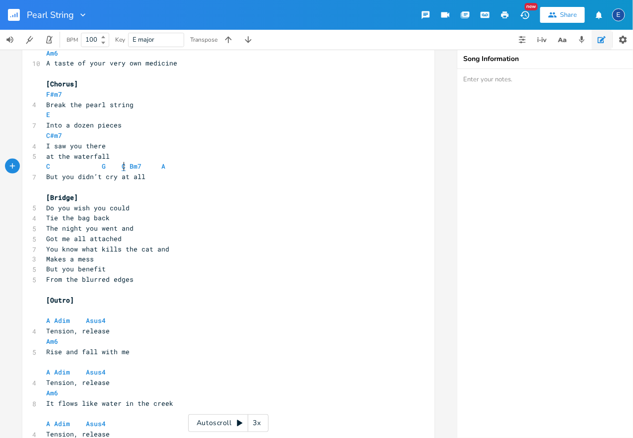
click at [123, 167] on span "C" at bounding box center [124, 166] width 4 height 9
type textarea "C"
click at [123, 167] on span "C" at bounding box center [124, 166] width 4 height 9
click at [130, 165] on span "Bm7" at bounding box center [136, 166] width 12 height 9
type textarea "Bm7"
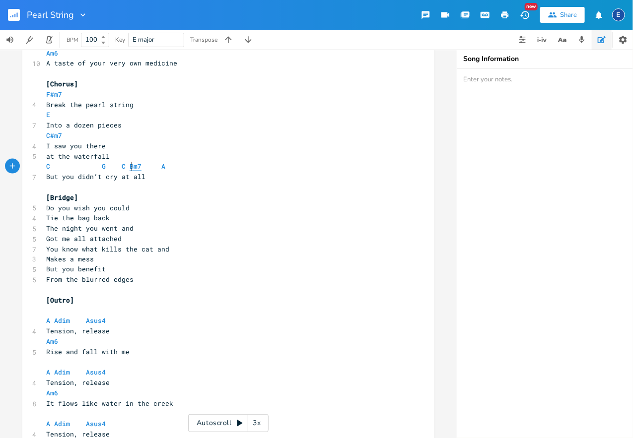
click at [130, 165] on span "Bm7" at bounding box center [136, 166] width 12 height 9
click at [163, 166] on pre "C G C Bm7 A" at bounding box center [223, 166] width 358 height 10
click at [161, 167] on span "A" at bounding box center [163, 166] width 4 height 9
type textarea "C G C Bm7 A"
click at [161, 167] on span "A" at bounding box center [163, 166] width 4 height 9
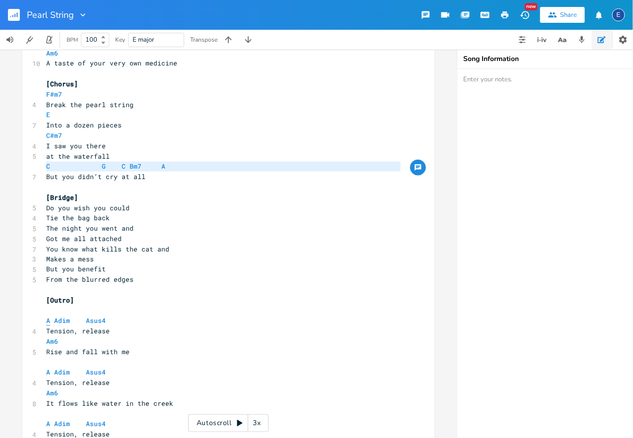
click at [49, 323] on span "A" at bounding box center [48, 321] width 4 height 9
type textarea "A"
click at [49, 323] on span "A" at bounding box center [48, 321] width 4 height 9
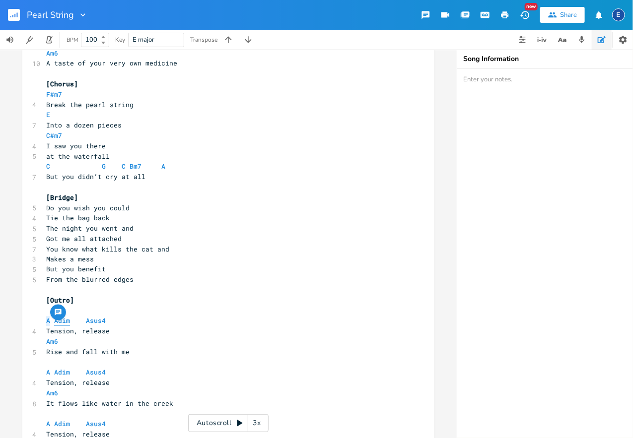
click at [62, 322] on span "Adim" at bounding box center [62, 321] width 16 height 9
type textarea "Adim"
click at [62, 322] on span "Adim" at bounding box center [62, 321] width 16 height 9
click at [93, 321] on span "Asus4" at bounding box center [96, 321] width 20 height 9
type textarea "Asus4"
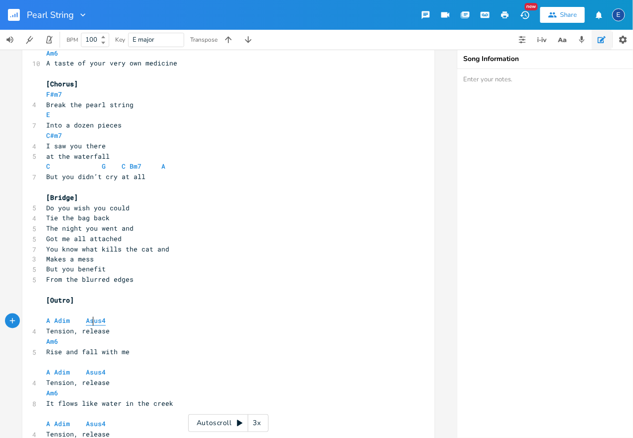
click at [93, 321] on span "Asus4" at bounding box center [96, 321] width 20 height 9
click at [51, 343] on span "Am6" at bounding box center [52, 342] width 12 height 9
type textarea "Am6"
click at [51, 343] on span "Am6" at bounding box center [52, 342] width 12 height 9
click at [51, 371] on span "A Adim Asus4" at bounding box center [78, 372] width 64 height 9
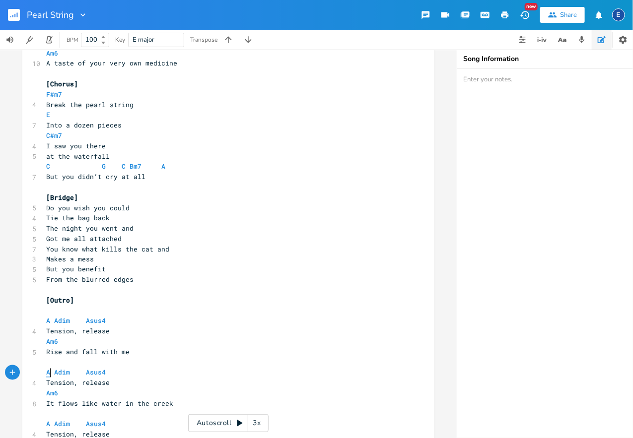
click at [49, 372] on span "A" at bounding box center [48, 372] width 4 height 9
type textarea "A"
click at [49, 372] on span "A" at bounding box center [48, 372] width 4 height 9
click at [66, 373] on span "Adim" at bounding box center [62, 372] width 16 height 9
type textarea "Adim"
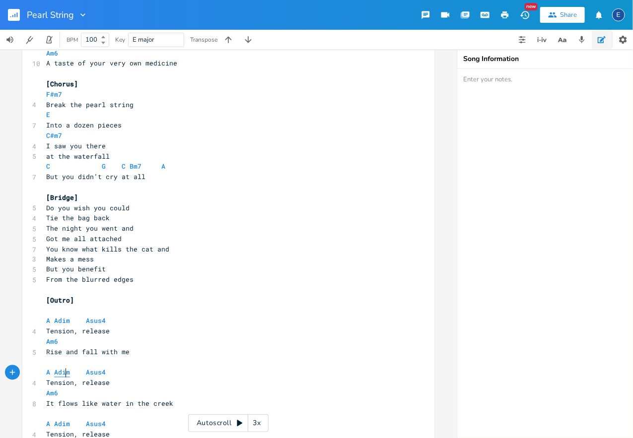
click at [66, 373] on span "Adim" at bounding box center [62, 372] width 16 height 9
click at [94, 373] on span "Asus4" at bounding box center [96, 372] width 20 height 9
type textarea "Asus4"
click at [94, 373] on span "Asus4" at bounding box center [96, 372] width 20 height 9
click at [55, 392] on span "Am6" at bounding box center [52, 393] width 12 height 9
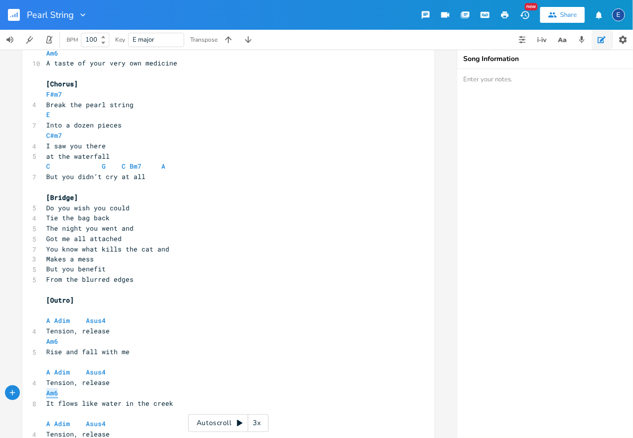
click at [55, 392] on span "Am6" at bounding box center [52, 393] width 12 height 9
type textarea "Am6"
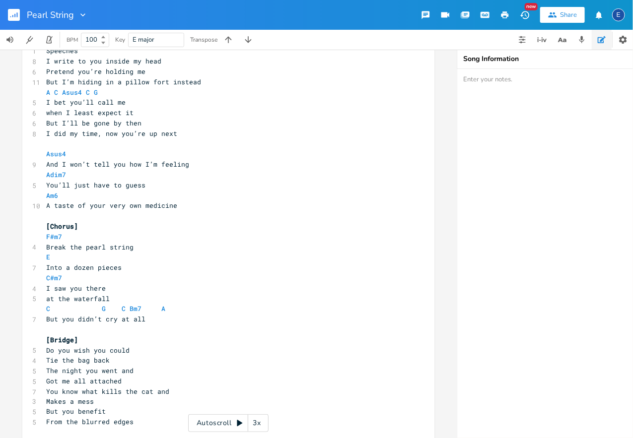
scroll to position [0, 0]
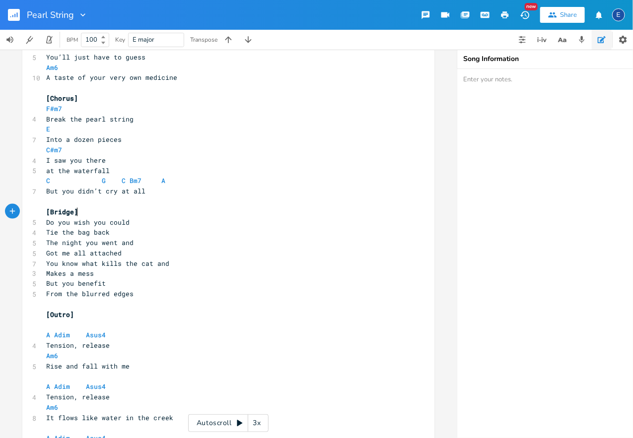
click at [98, 212] on pre "[Bridge]" at bounding box center [223, 212] width 358 height 10
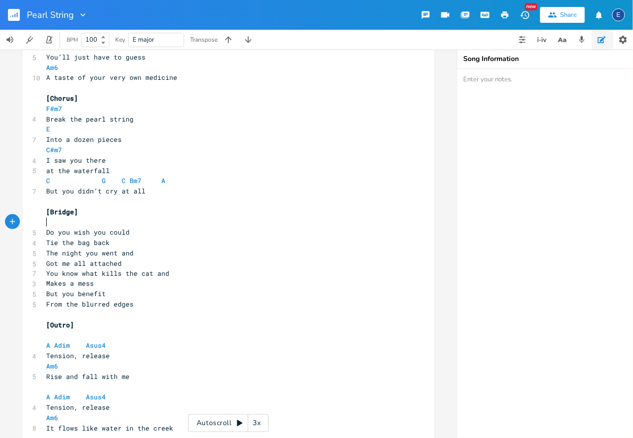
scroll to position [2, 3]
type textarea "F#"
type textarea "m7 - E - C#m7 C"
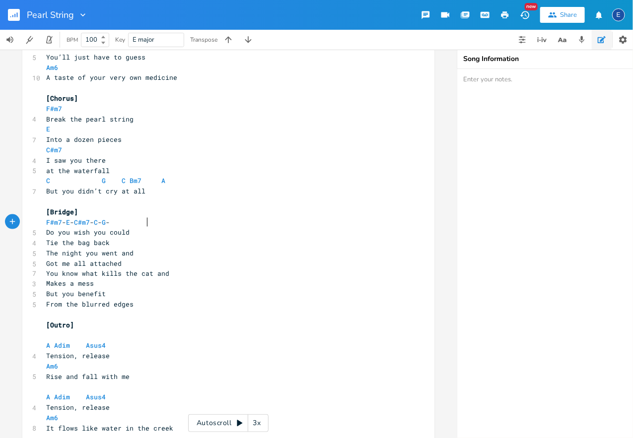
type textarea "- C - G - A"
click at [210, 207] on pre "[Bridge]" at bounding box center [223, 212] width 358 height 10
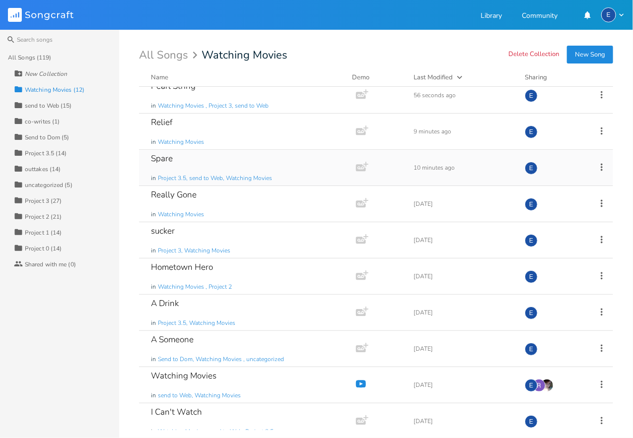
scroll to position [90, 0]
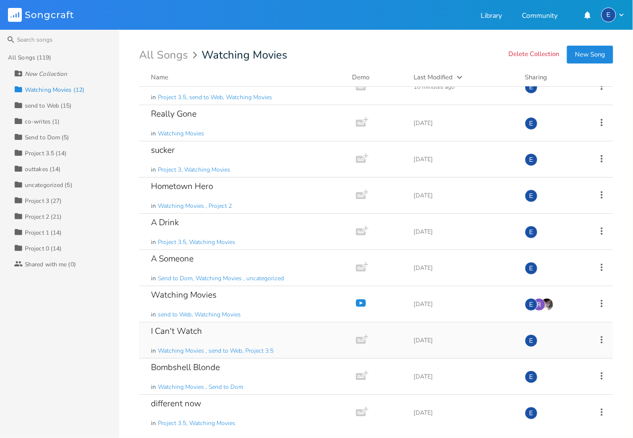
click at [231, 330] on div "I Can't Watch in Watching Movies , send to Web, Project 3.5" at bounding box center [245, 341] width 189 height 36
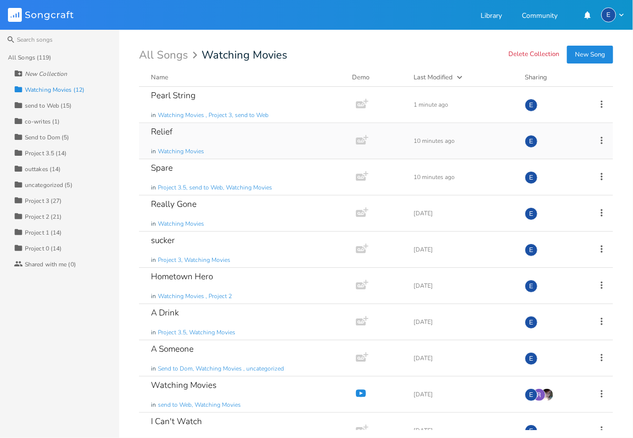
scroll to position [90, 0]
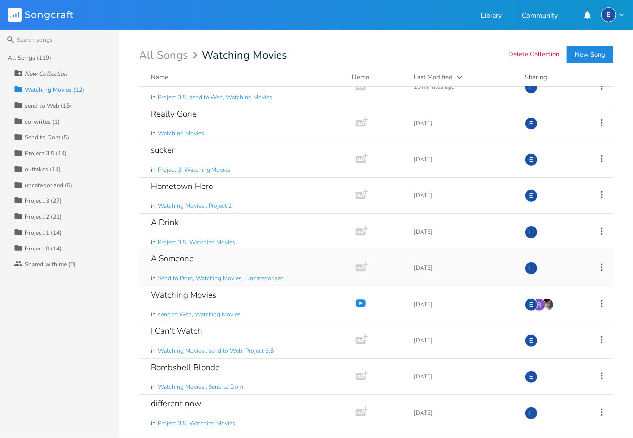
click at [223, 265] on div "A Someone in Send to Dom, Watching Movies , uncategorized" at bounding box center [245, 268] width 189 height 36
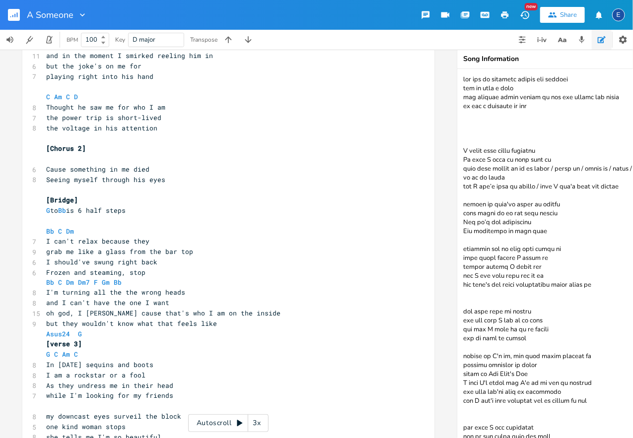
scroll to position [537, 0]
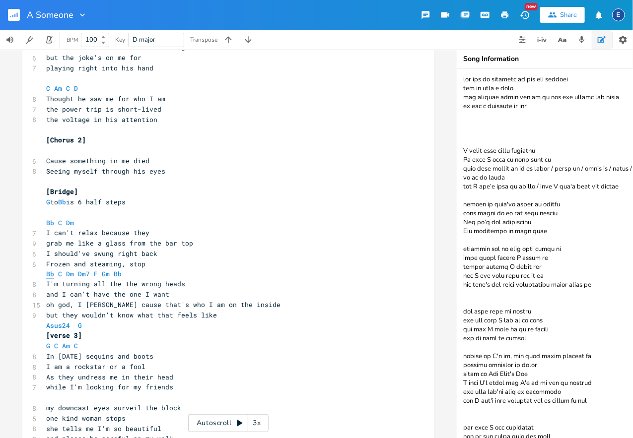
click at [51, 275] on span "Bb" at bounding box center [50, 274] width 8 height 9
type textarea "Bb"
click at [51, 275] on span "Bb" at bounding box center [50, 274] width 8 height 9
click at [62, 275] on span "C" at bounding box center [60, 274] width 4 height 9
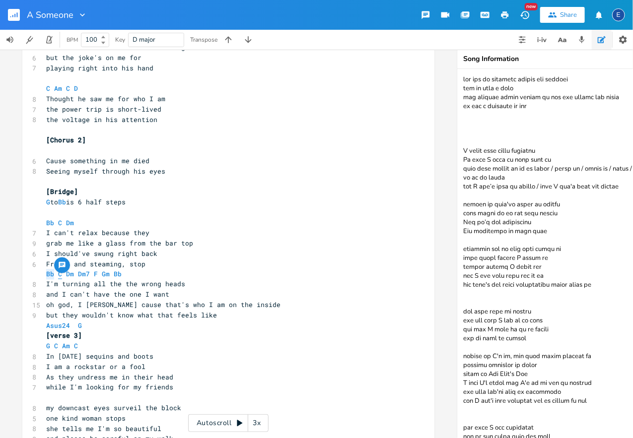
scroll to position [0, 0]
type textarea "C"
click at [62, 275] on span "C" at bounding box center [60, 274] width 4 height 9
click at [71, 274] on span "Dm" at bounding box center [70, 274] width 8 height 9
type textarea "Dm"
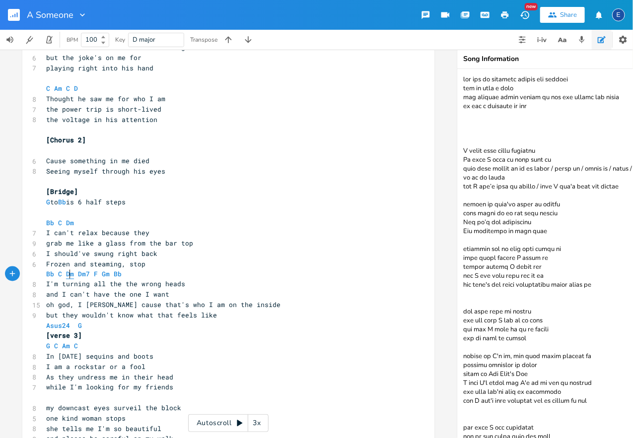
click at [71, 274] on span "Dm" at bounding box center [70, 274] width 8 height 9
click at [82, 275] on span "Dm7" at bounding box center [84, 274] width 12 height 9
type textarea "Dm7"
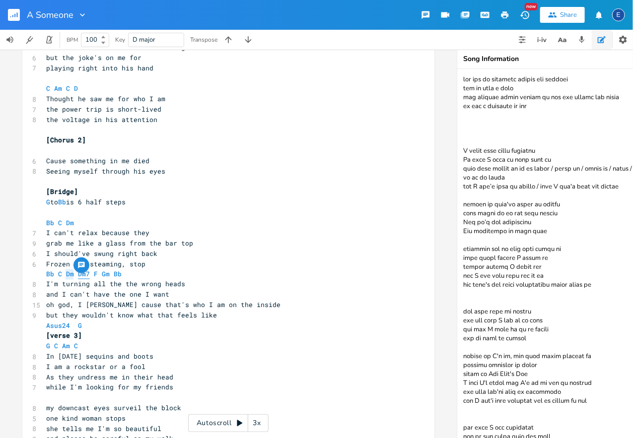
click at [81, 275] on span "Dm7" at bounding box center [84, 274] width 12 height 9
click at [94, 275] on span "F" at bounding box center [96, 274] width 4 height 9
type textarea "F"
click at [94, 275] on span "F" at bounding box center [96, 274] width 4 height 9
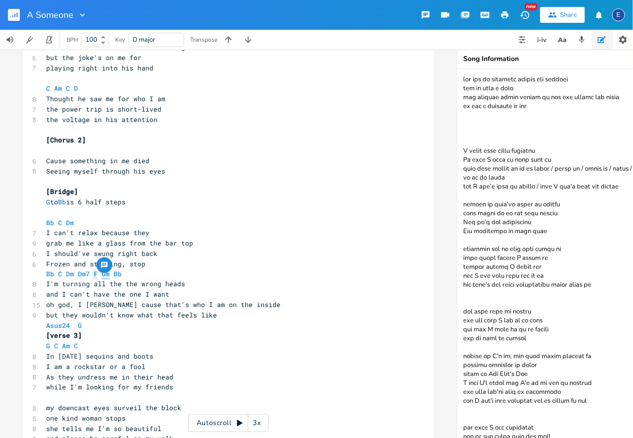
click at [105, 275] on span "Gm" at bounding box center [106, 274] width 8 height 9
type textarea "Gm"
click at [105, 275] on span "Gm" at bounding box center [106, 274] width 8 height 9
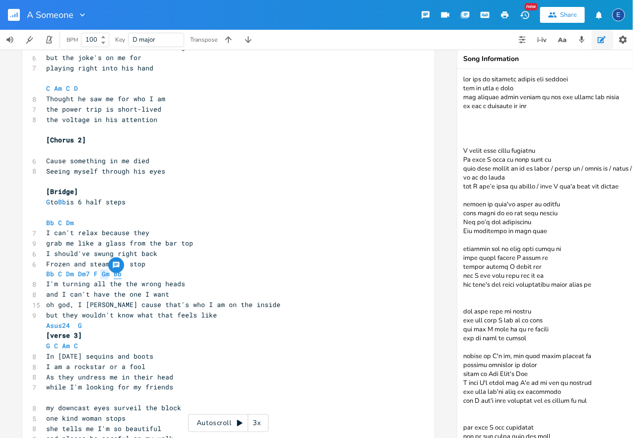
click at [114, 274] on span "Bb" at bounding box center [118, 274] width 8 height 9
type textarea "Bb"
click at [114, 274] on span "Bb" at bounding box center [118, 274] width 8 height 9
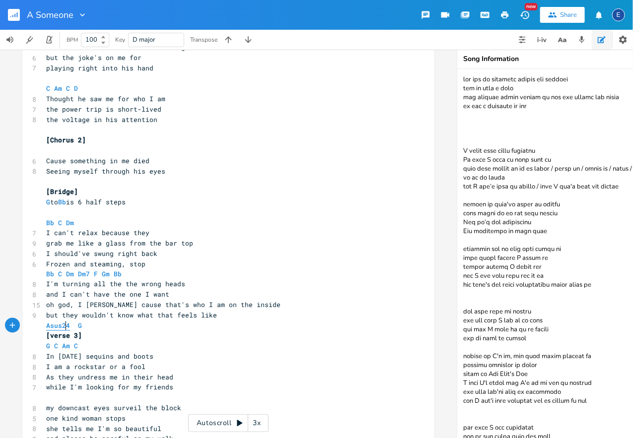
scroll to position [0, 0]
click at [65, 328] on span "Asus24" at bounding box center [58, 326] width 24 height 9
type textarea "Asus24"
click at [65, 328] on span "Asus24" at bounding box center [58, 326] width 24 height 9
click at [80, 327] on span "G" at bounding box center [80, 326] width 4 height 9
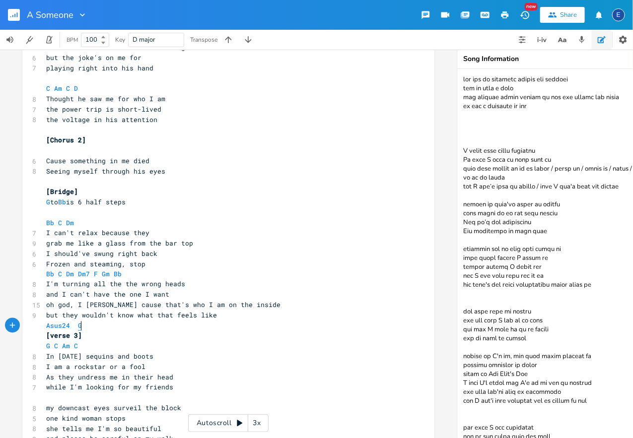
type textarea "G"
click at [80, 327] on span "G" at bounding box center [80, 326] width 4 height 9
click at [49, 344] on span "G" at bounding box center [48, 346] width 4 height 9
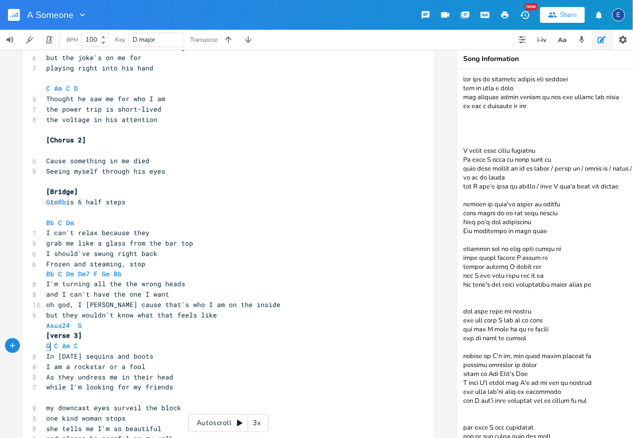
type textarea "G"
click at [49, 344] on span "G" at bounding box center [48, 346] width 4 height 9
click at [57, 346] on span "C" at bounding box center [56, 346] width 4 height 9
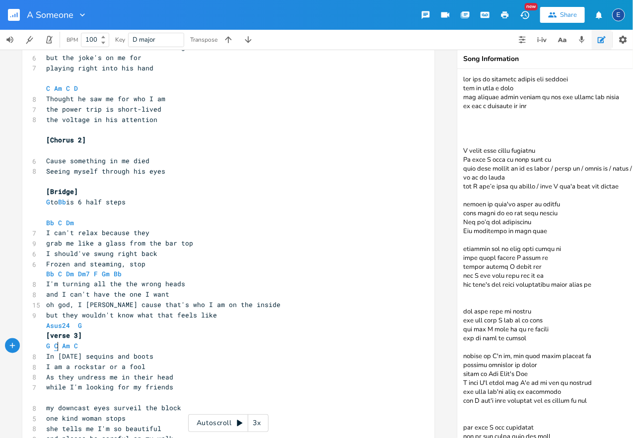
type textarea "C"
click at [57, 346] on span "C" at bounding box center [56, 346] width 4 height 9
click at [65, 346] on span "Am" at bounding box center [66, 346] width 8 height 9
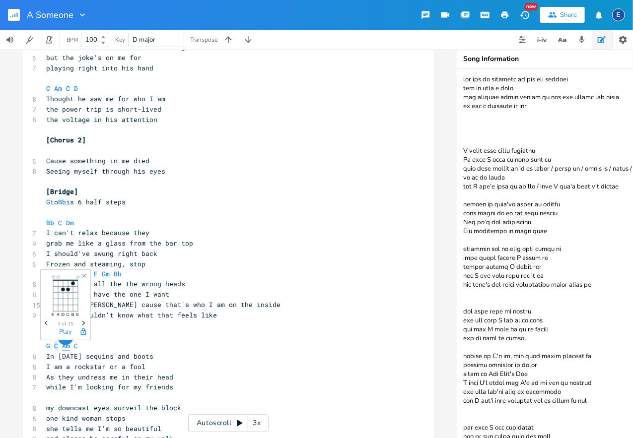
type textarea "Am"
click at [65, 346] on span "Am" at bounding box center [66, 346] width 8 height 9
click at [74, 347] on span "C" at bounding box center [76, 346] width 4 height 9
type textarea "C"
click at [74, 347] on span "C" at bounding box center [76, 346] width 4 height 9
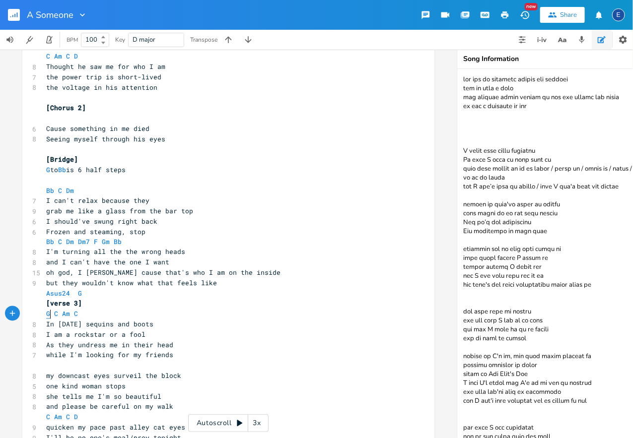
click at [48, 317] on span "G" at bounding box center [48, 314] width 4 height 9
type textarea "G"
click at [48, 317] on span "G" at bounding box center [48, 314] width 4 height 9
click at [56, 316] on span "C" at bounding box center [56, 314] width 4 height 9
type textarea "C"
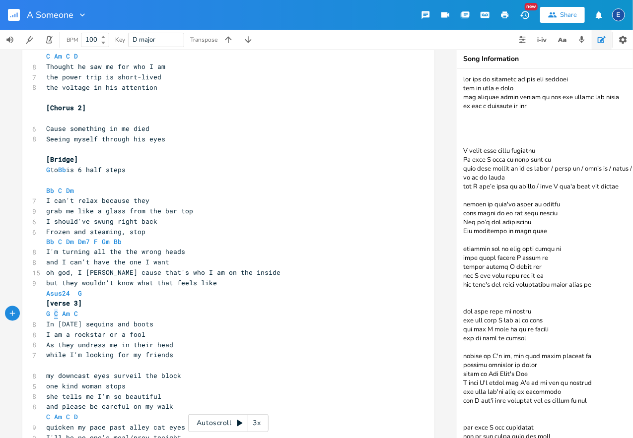
click at [56, 316] on span "C" at bounding box center [56, 314] width 4 height 9
click at [67, 317] on span "Am" at bounding box center [66, 314] width 8 height 9
type textarea "Am"
click at [67, 317] on span "Am" at bounding box center [66, 314] width 8 height 9
click at [74, 315] on span "C" at bounding box center [76, 314] width 4 height 9
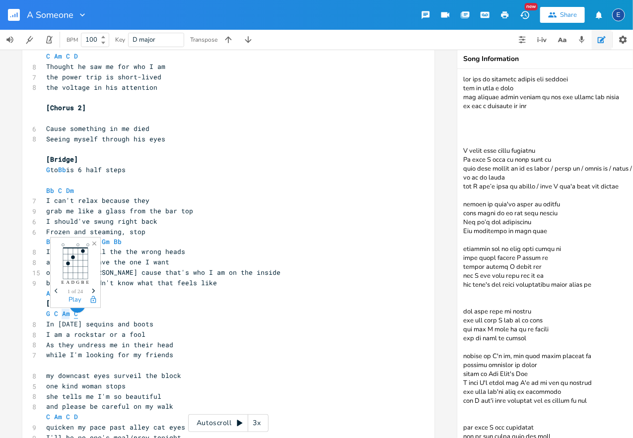
type textarea "C"
click at [74, 315] on span "C" at bounding box center [76, 314] width 4 height 9
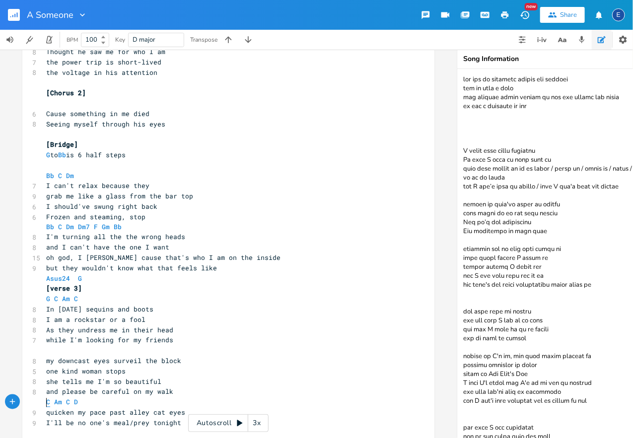
click at [48, 402] on span "C" at bounding box center [48, 402] width 4 height 9
type textarea "C"
click at [48, 402] on span "C" at bounding box center [48, 402] width 4 height 9
click at [57, 402] on span "Am" at bounding box center [58, 402] width 8 height 9
type textarea "Am"
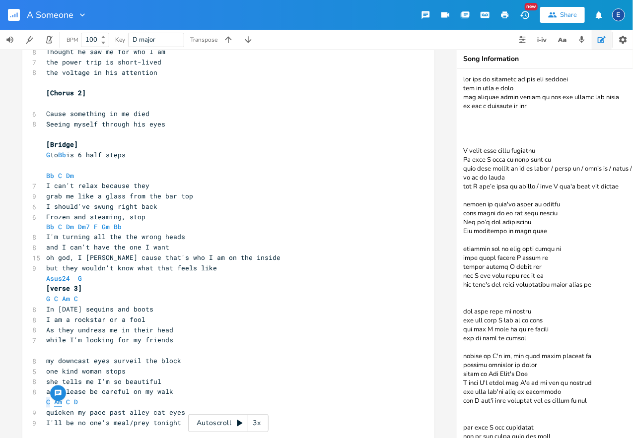
click at [57, 402] on span "Am" at bounding box center [58, 402] width 8 height 9
click at [66, 402] on span "C" at bounding box center [68, 402] width 4 height 9
type textarea "C"
click at [66, 402] on span "C" at bounding box center [68, 402] width 4 height 9
click at [74, 402] on span "D" at bounding box center [76, 402] width 4 height 9
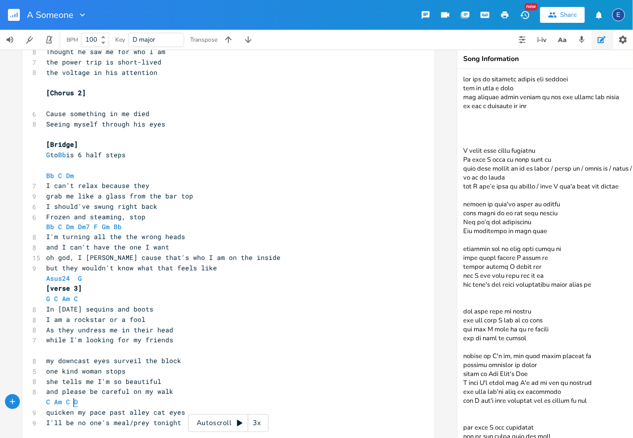
type textarea "D"
click at [74, 402] on span "D" at bounding box center [76, 402] width 4 height 9
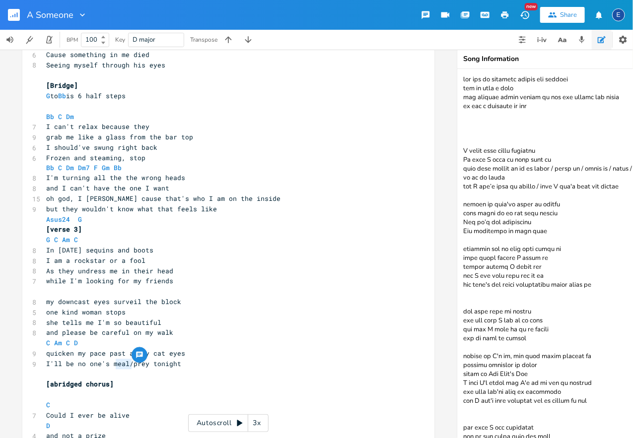
type textarea "meal/"
drag, startPoint x: 132, startPoint y: 365, endPoint x: 113, endPoint y: 368, distance: 19.0
click at [113, 368] on span "I'll be no one's meal/prey tonight" at bounding box center [113, 364] width 135 height 9
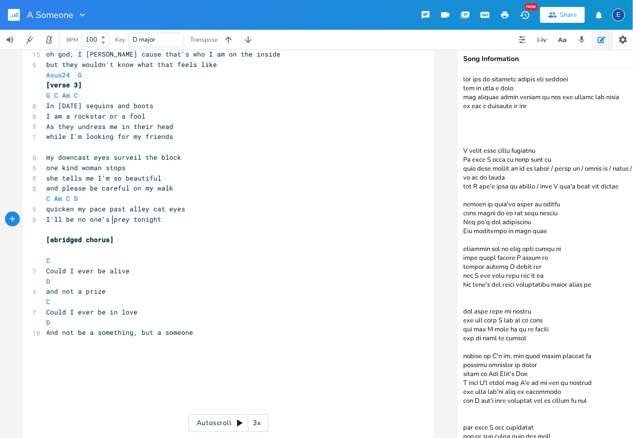
click at [548, 251] on textarea at bounding box center [556, 253] width 199 height 369
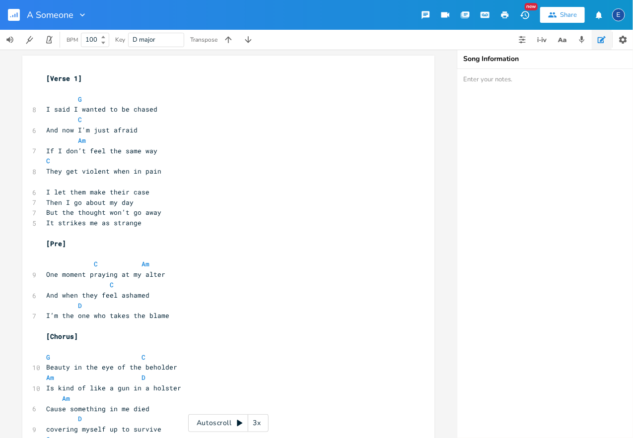
click at [111, 253] on pre "​" at bounding box center [223, 254] width 358 height 10
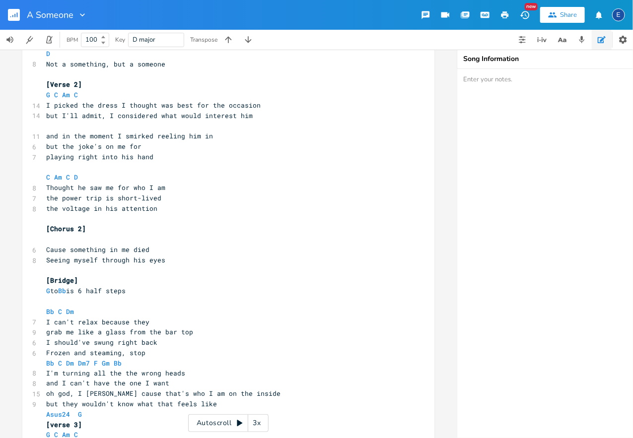
scroll to position [480, 0]
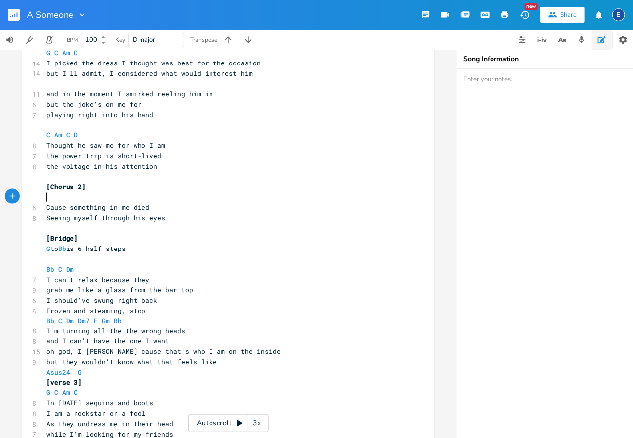
click at [98, 198] on pre "​" at bounding box center [223, 197] width 358 height 10
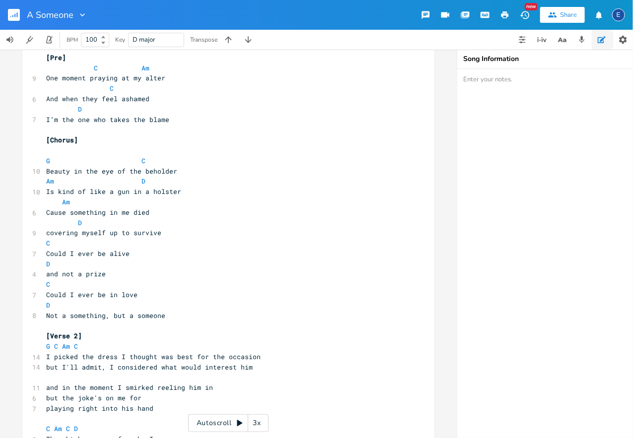
scroll to position [185, 0]
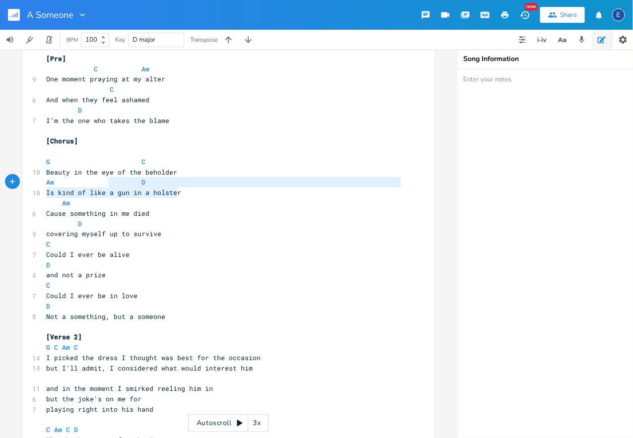
type textarea "G C Beauty in the eye of the beholder Am D Is kind of like a gun in a holster"
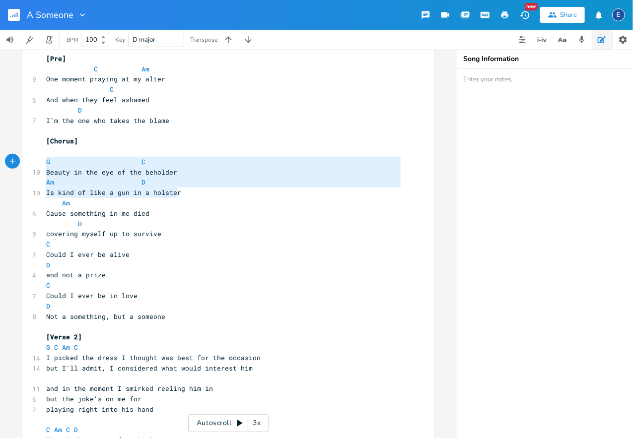
scroll to position [33, 109]
drag, startPoint x: 193, startPoint y: 192, endPoint x: 17, endPoint y: 160, distance: 179.0
click at [17, 160] on div "G C Beauty in the eye of the beholder Am D Is kind of like a gun in a holster x…" at bounding box center [228, 244] width 457 height 389
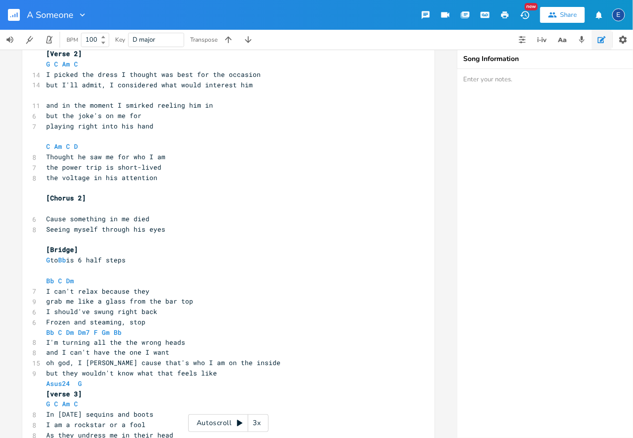
scroll to position [3, 0]
click at [109, 209] on pre "​" at bounding box center [223, 209] width 358 height 10
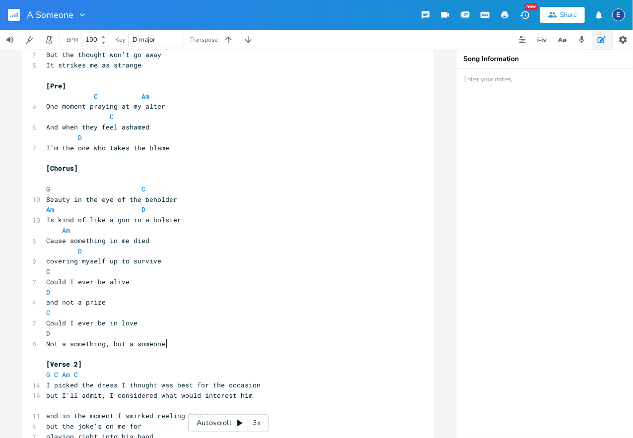
scroll to position [2, 0]
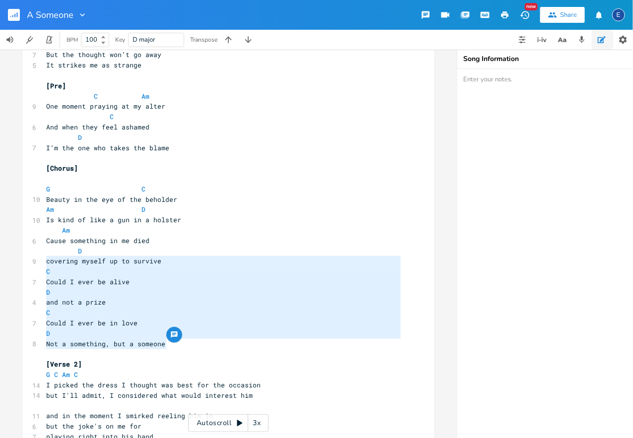
type textarea "C Could I ever be alive D and not a prize C Could I ever be in love D Not a som…"
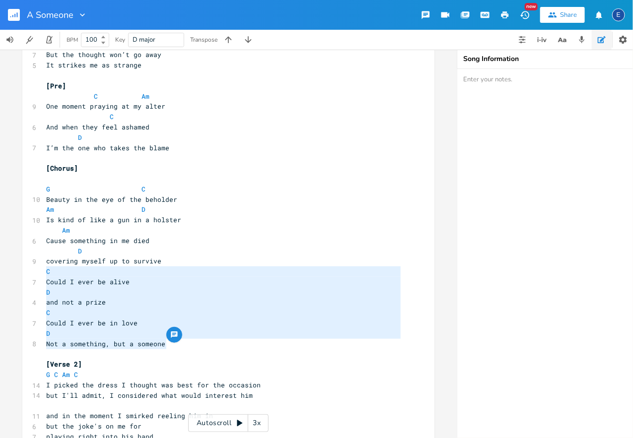
scroll to position [79, 117]
drag, startPoint x: 183, startPoint y: 343, endPoint x: 25, endPoint y: 270, distance: 173.7
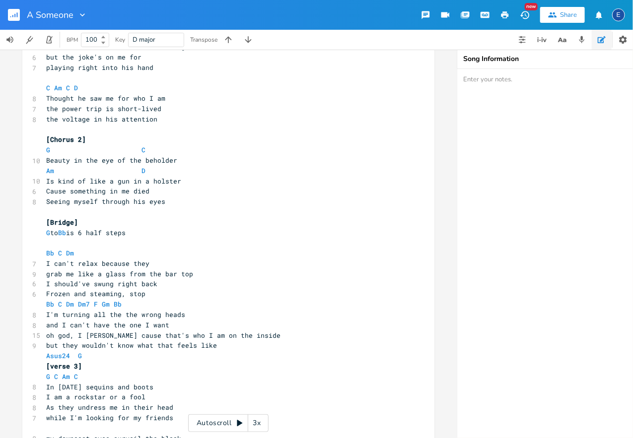
scroll to position [473, 0]
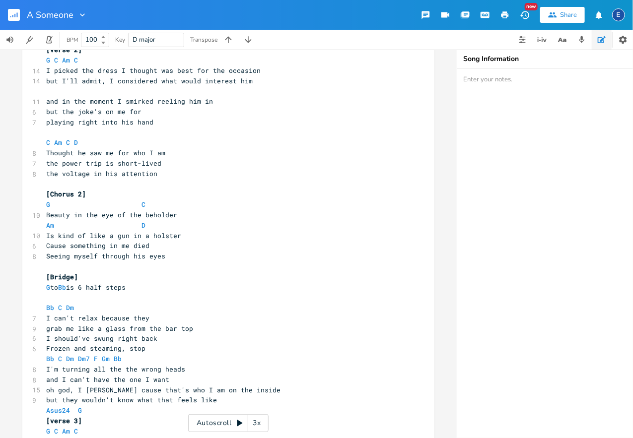
click at [172, 259] on pre "Seeing myself through his eyes" at bounding box center [223, 256] width 358 height 10
click at [185, 236] on pre "Is kind of like a gun in a holster" at bounding box center [223, 236] width 358 height 10
click at [177, 262] on pre "Seeing myself through his eyes" at bounding box center [223, 256] width 358 height 10
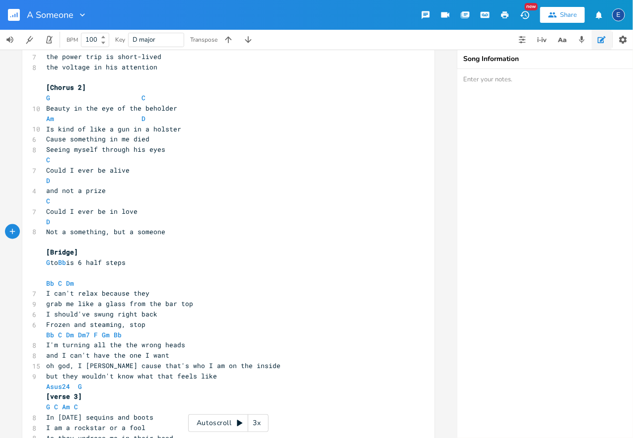
scroll to position [581, 0]
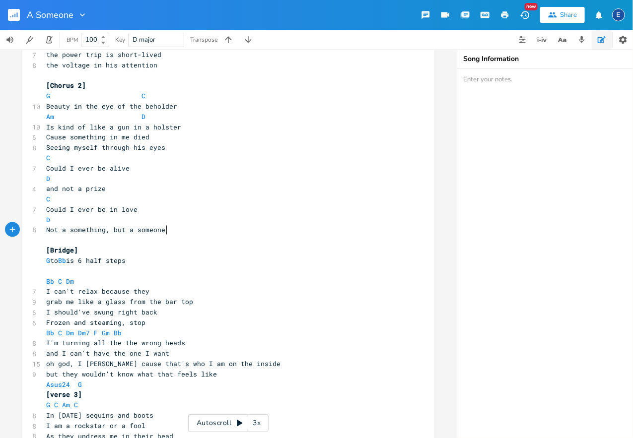
click at [186, 126] on pre "Is kind of like a gun in a holster" at bounding box center [223, 127] width 358 height 10
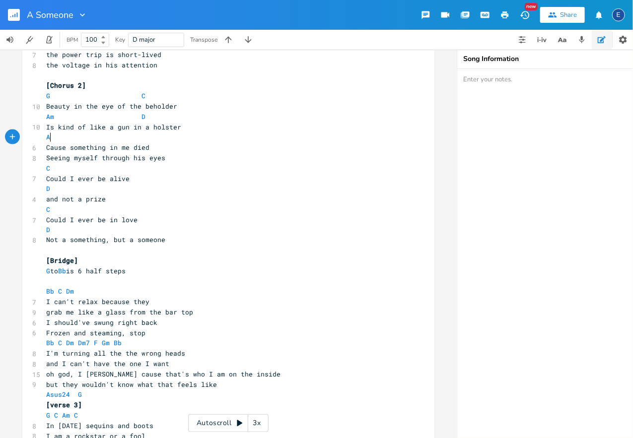
type textarea "Am"
click at [173, 150] on pre "Cause something in me died" at bounding box center [223, 147] width 358 height 10
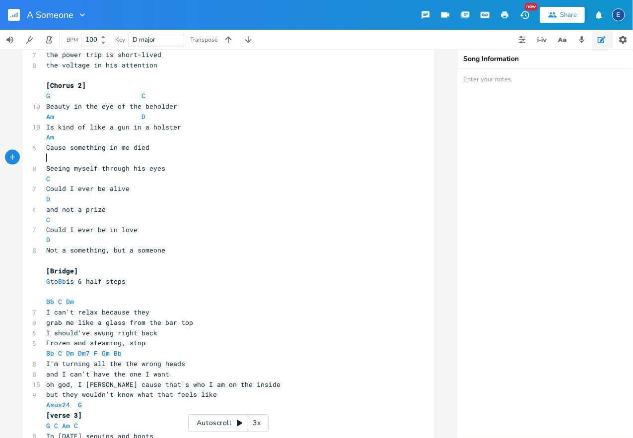
type textarea "D"
click at [220, 145] on pre "Cause something in me died" at bounding box center [223, 147] width 358 height 10
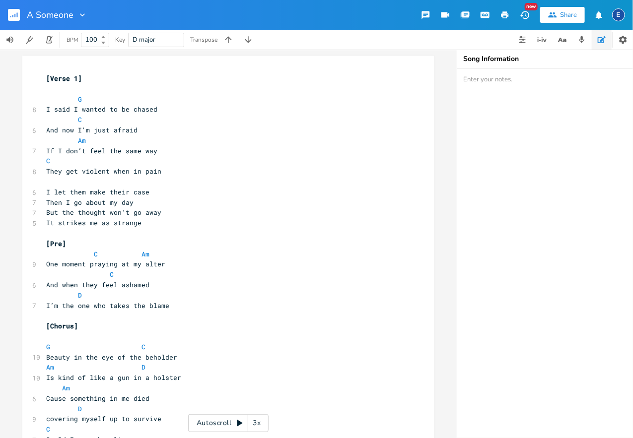
scroll to position [321, 0]
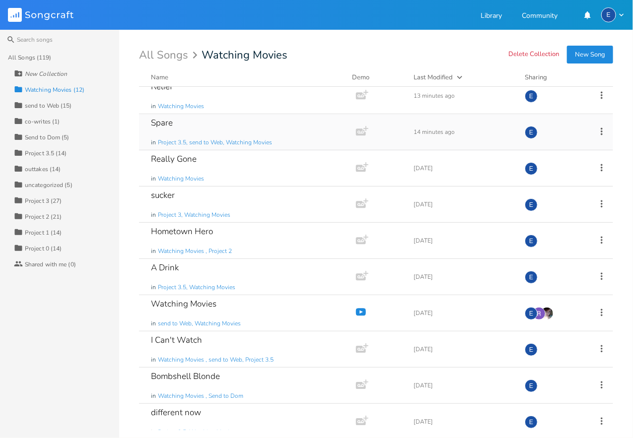
scroll to position [90, 0]
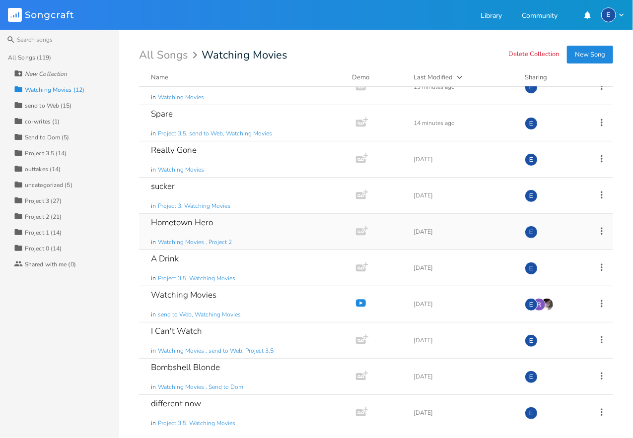
click at [232, 224] on div "Hometown Hero in Watching Movies , Project 2" at bounding box center [245, 232] width 189 height 36
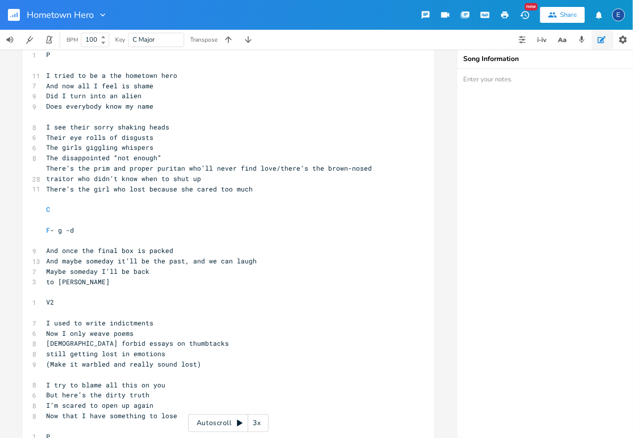
scroll to position [223, 0]
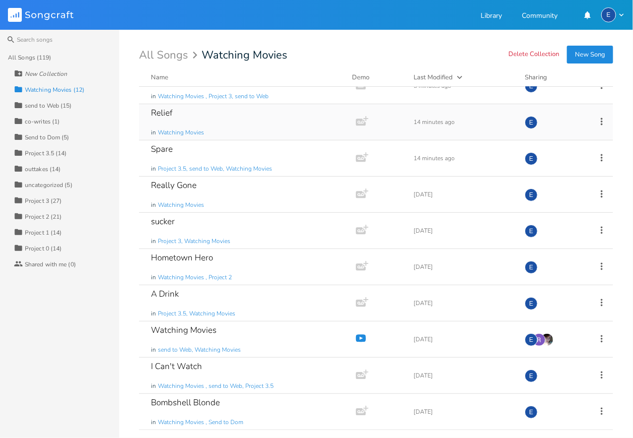
scroll to position [67, 0]
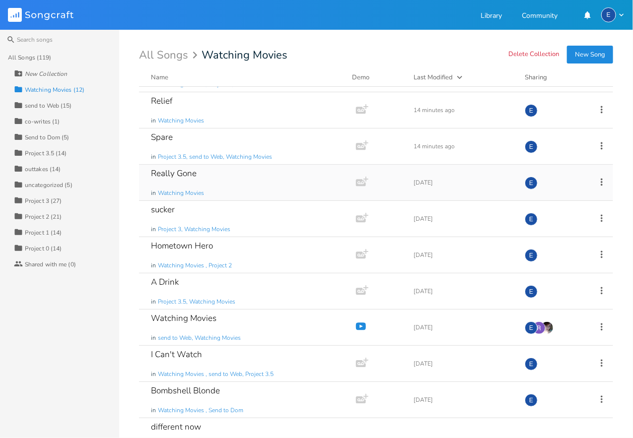
click at [233, 180] on div "Really Gone in Watching Movies" at bounding box center [245, 183] width 189 height 36
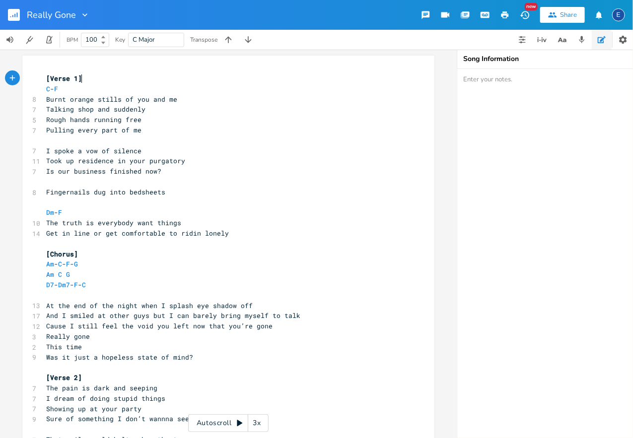
scroll to position [233, 0]
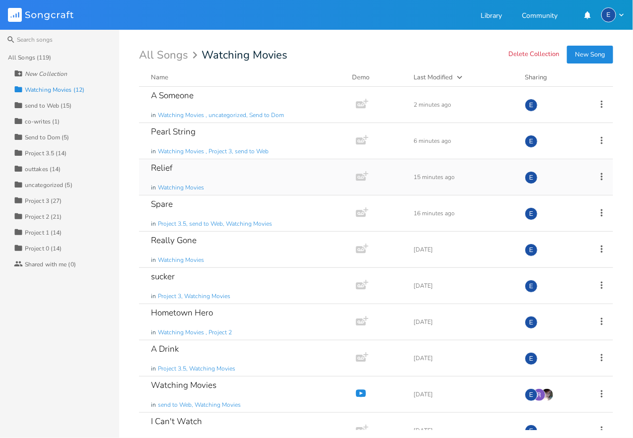
scroll to position [90, 0]
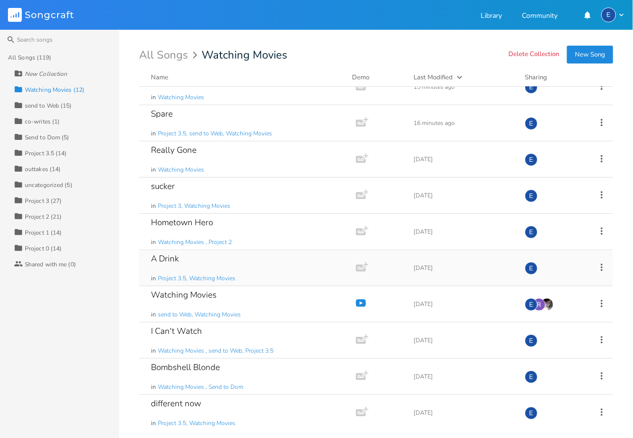
click at [193, 259] on div "A Drink in Project 3.5, Watching Movies" at bounding box center [245, 268] width 189 height 36
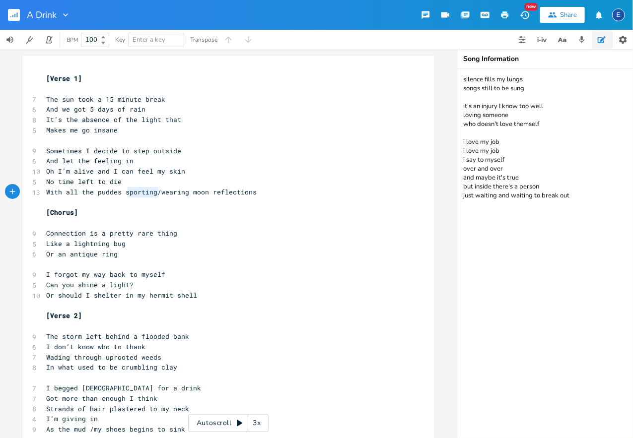
type textarea "sporting/"
drag, startPoint x: 158, startPoint y: 195, endPoint x: 125, endPoint y: 196, distance: 33.3
click at [125, 196] on span "With all the puddes sporting/wearing moon reflections" at bounding box center [151, 192] width 210 height 9
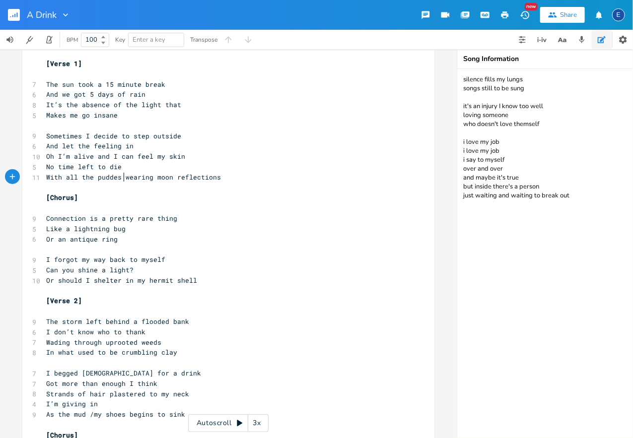
scroll to position [0, 0]
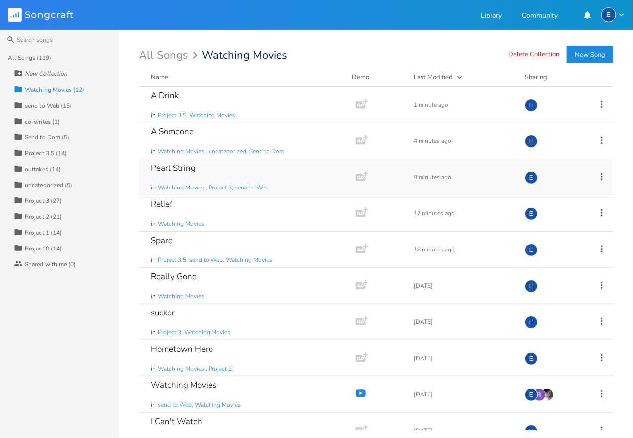
scroll to position [90, 0]
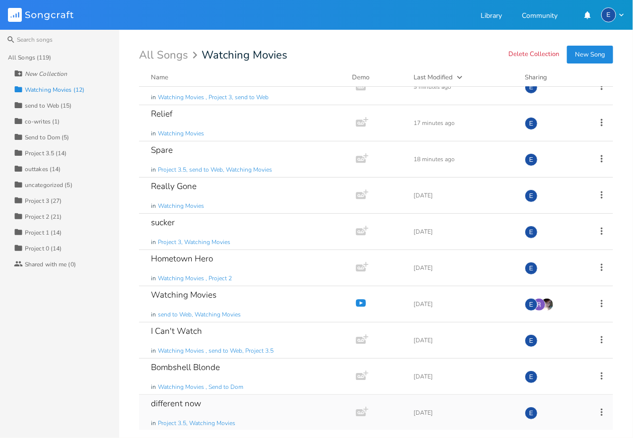
click at [229, 407] on div "different now in Project 3.5, Watching Movies" at bounding box center [245, 413] width 189 height 36
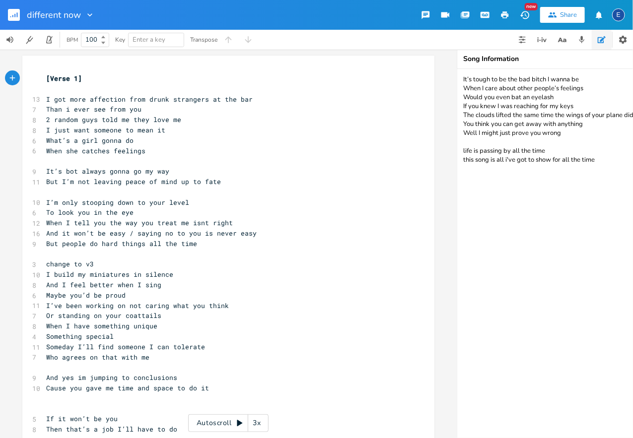
click at [10, 14] on rect "button" at bounding box center [14, 15] width 12 height 12
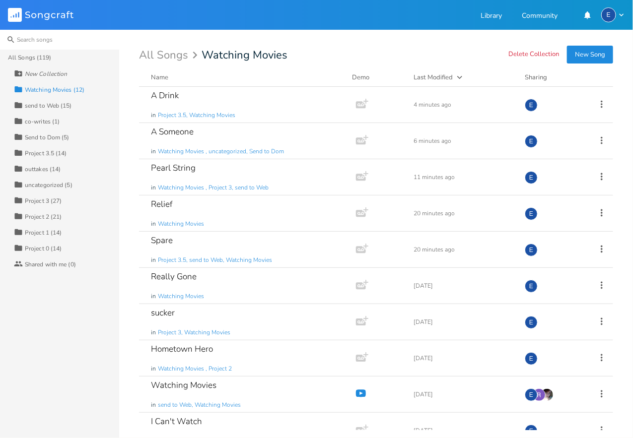
click at [30, 39] on input at bounding box center [59, 40] width 119 height 20
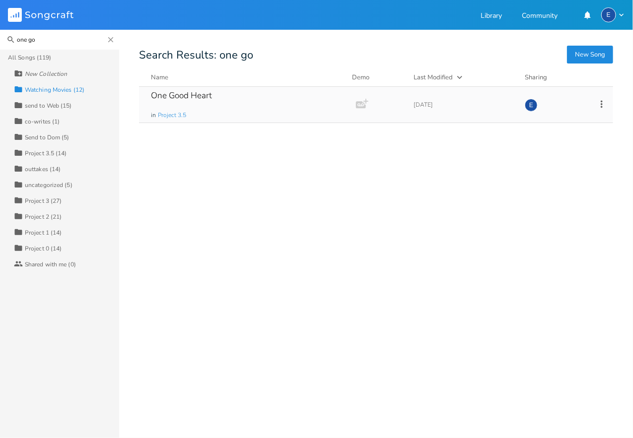
type input "one go"
click at [229, 103] on div "One Good Heart in Project 3.5" at bounding box center [245, 105] width 189 height 36
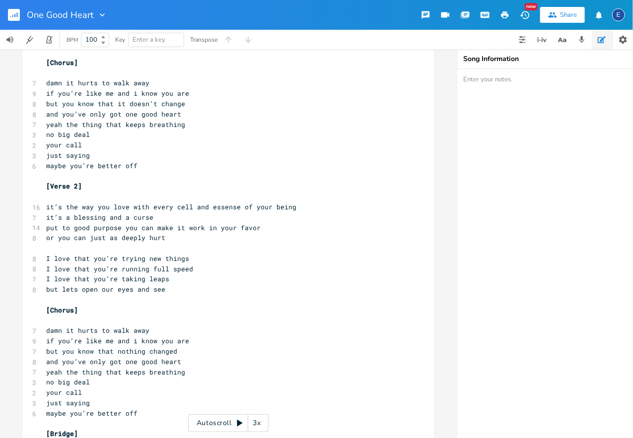
scroll to position [196, 0]
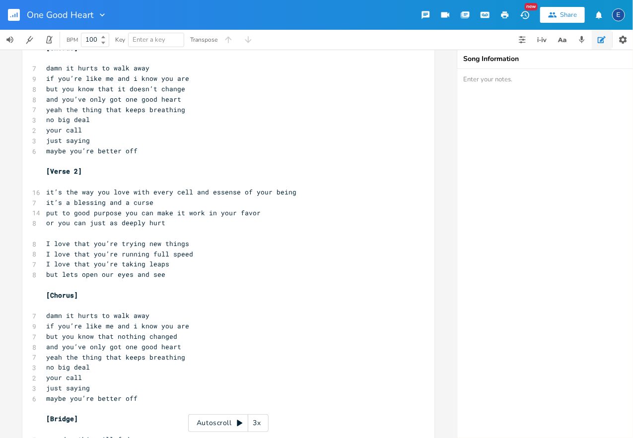
click at [205, 273] on pre "but lets open our eyes and see" at bounding box center [223, 275] width 358 height 10
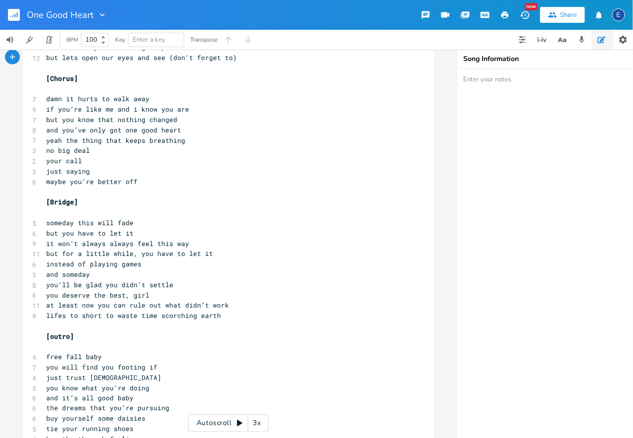
scroll to position [0, 0]
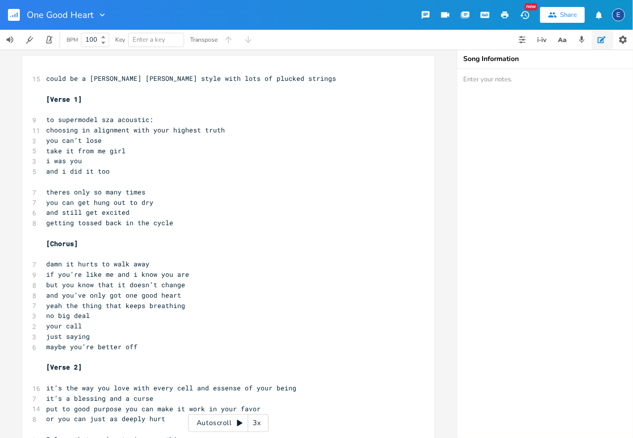
type textarea "(don't forget to)"
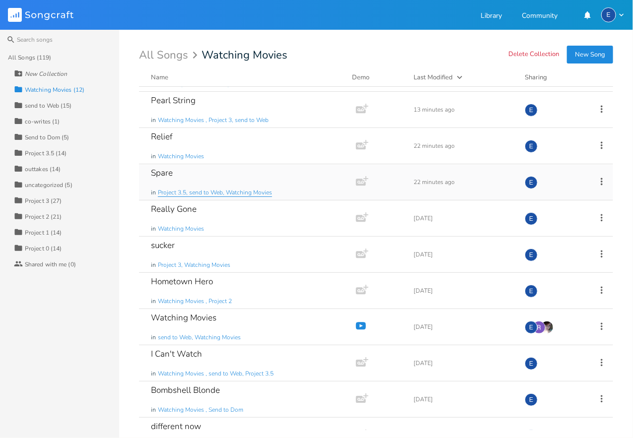
scroll to position [90, 0]
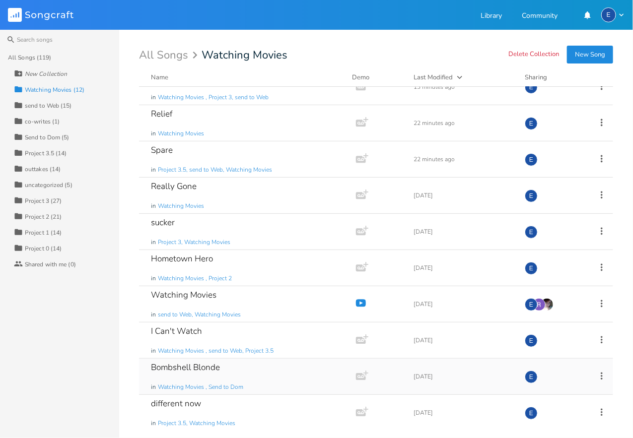
click at [241, 364] on div "Bombshell Blonde in Watching Movies , Send to Dom" at bounding box center [245, 377] width 189 height 36
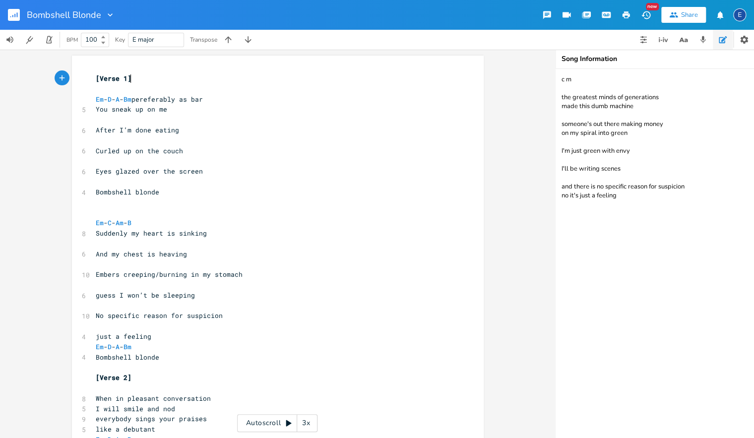
click at [193, 123] on pre "​" at bounding box center [273, 120] width 358 height 10
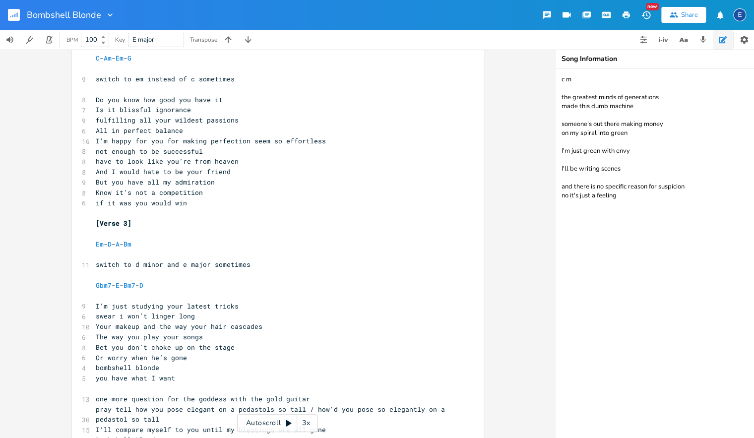
scroll to position [543, 0]
